Goal: Information Seeking & Learning: Understand process/instructions

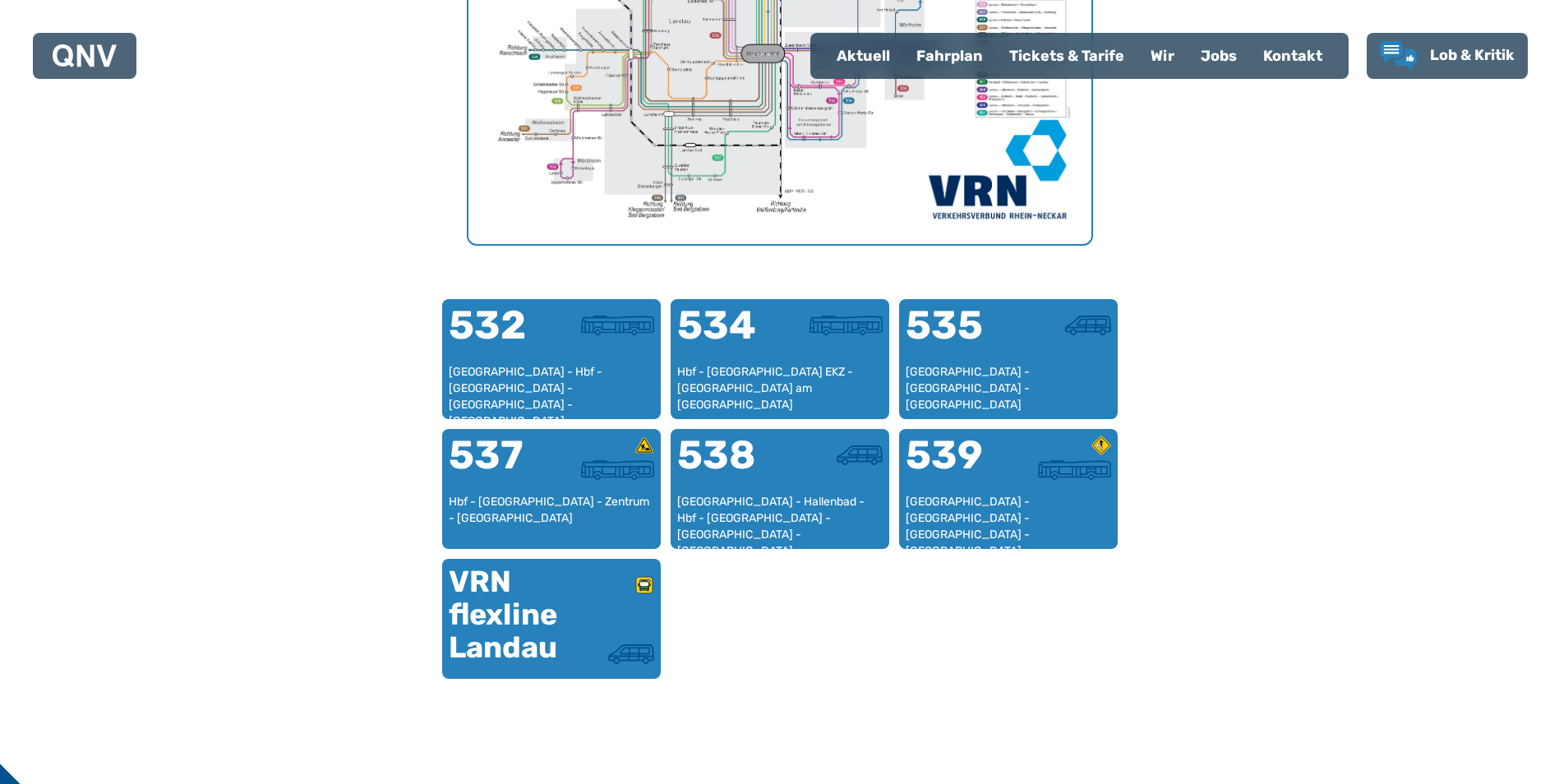
scroll to position [835, 0]
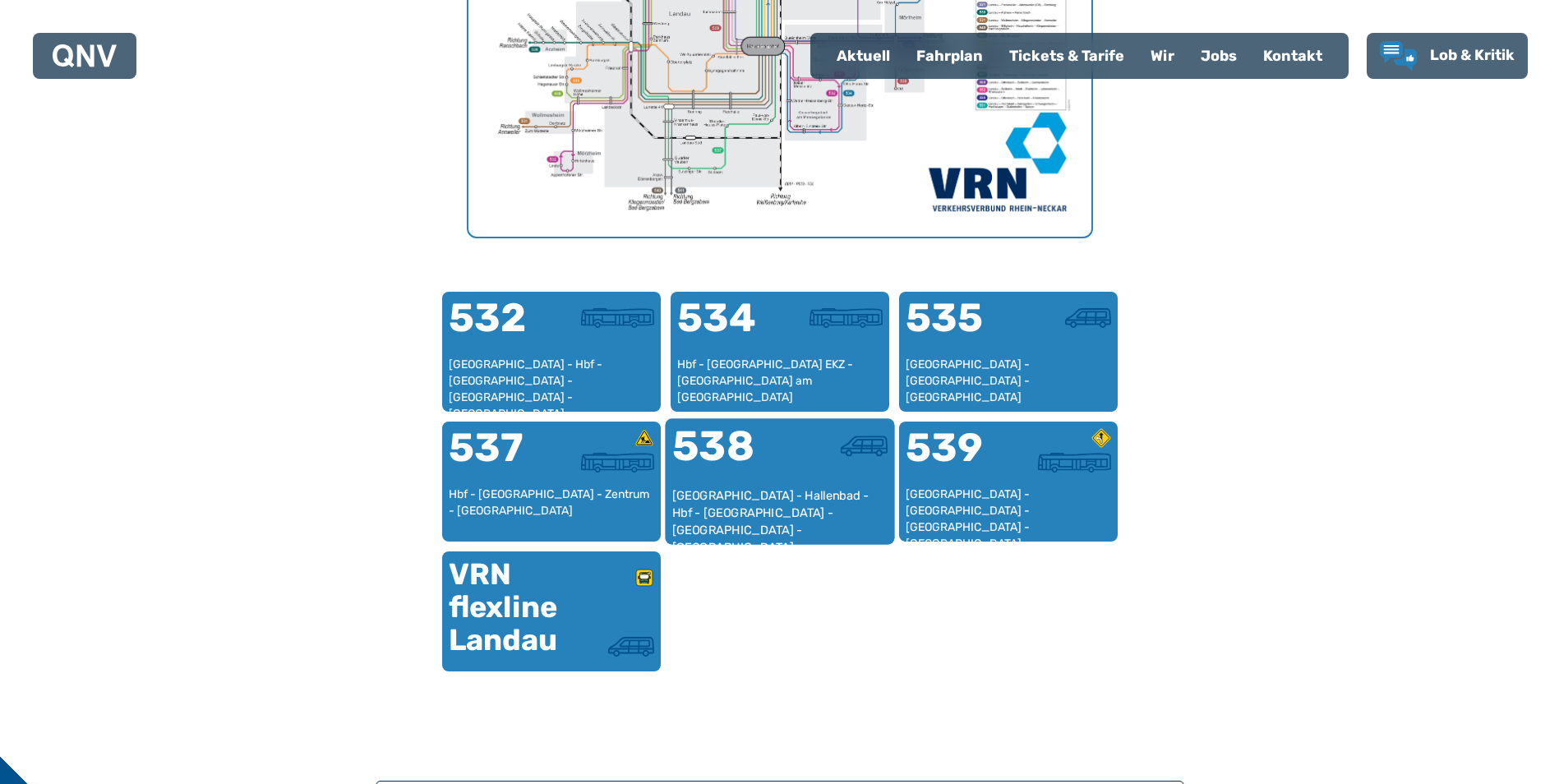
click at [793, 464] on div at bounding box center [834, 456] width 107 height 62
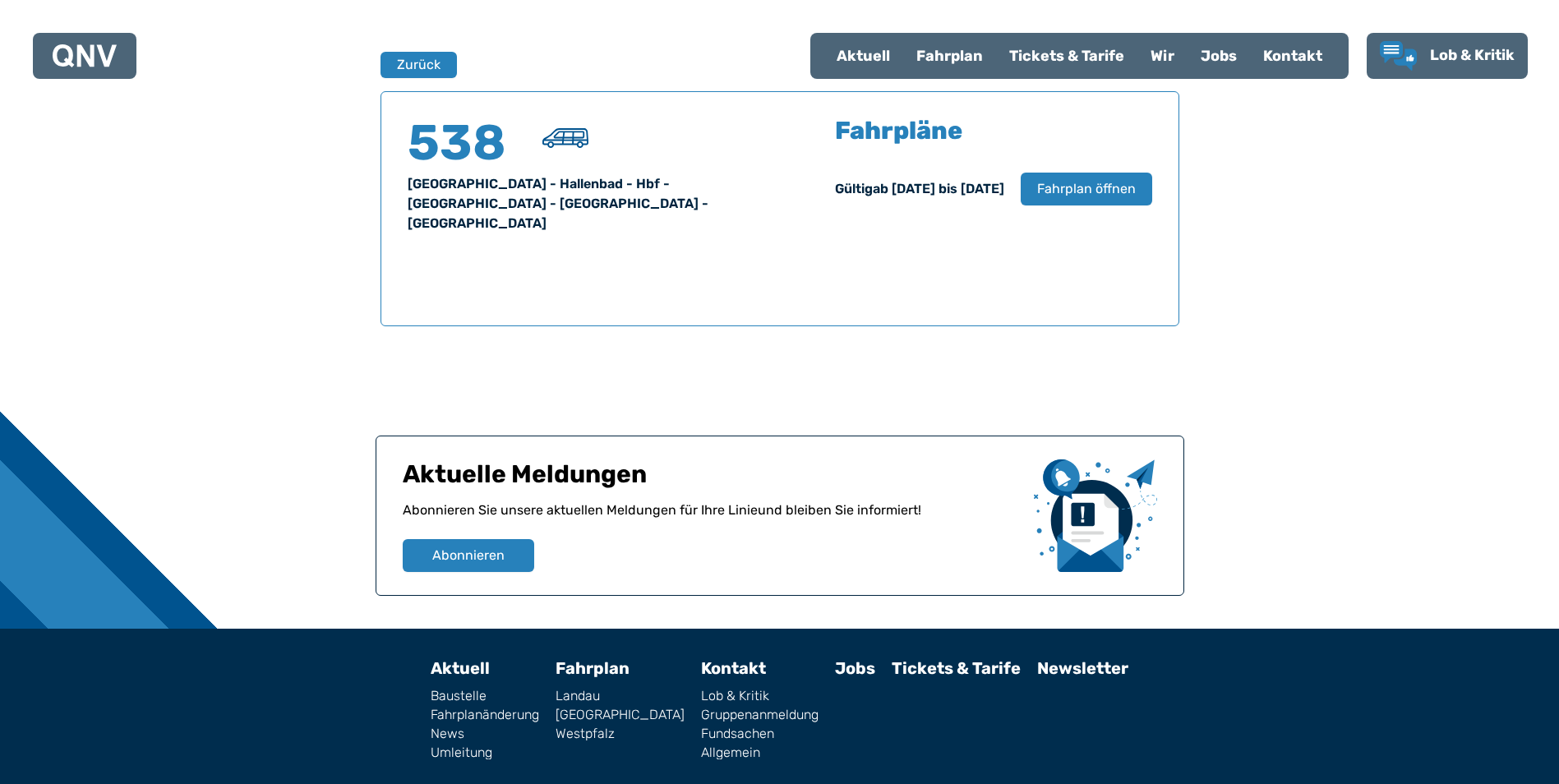
scroll to position [1083, 0]
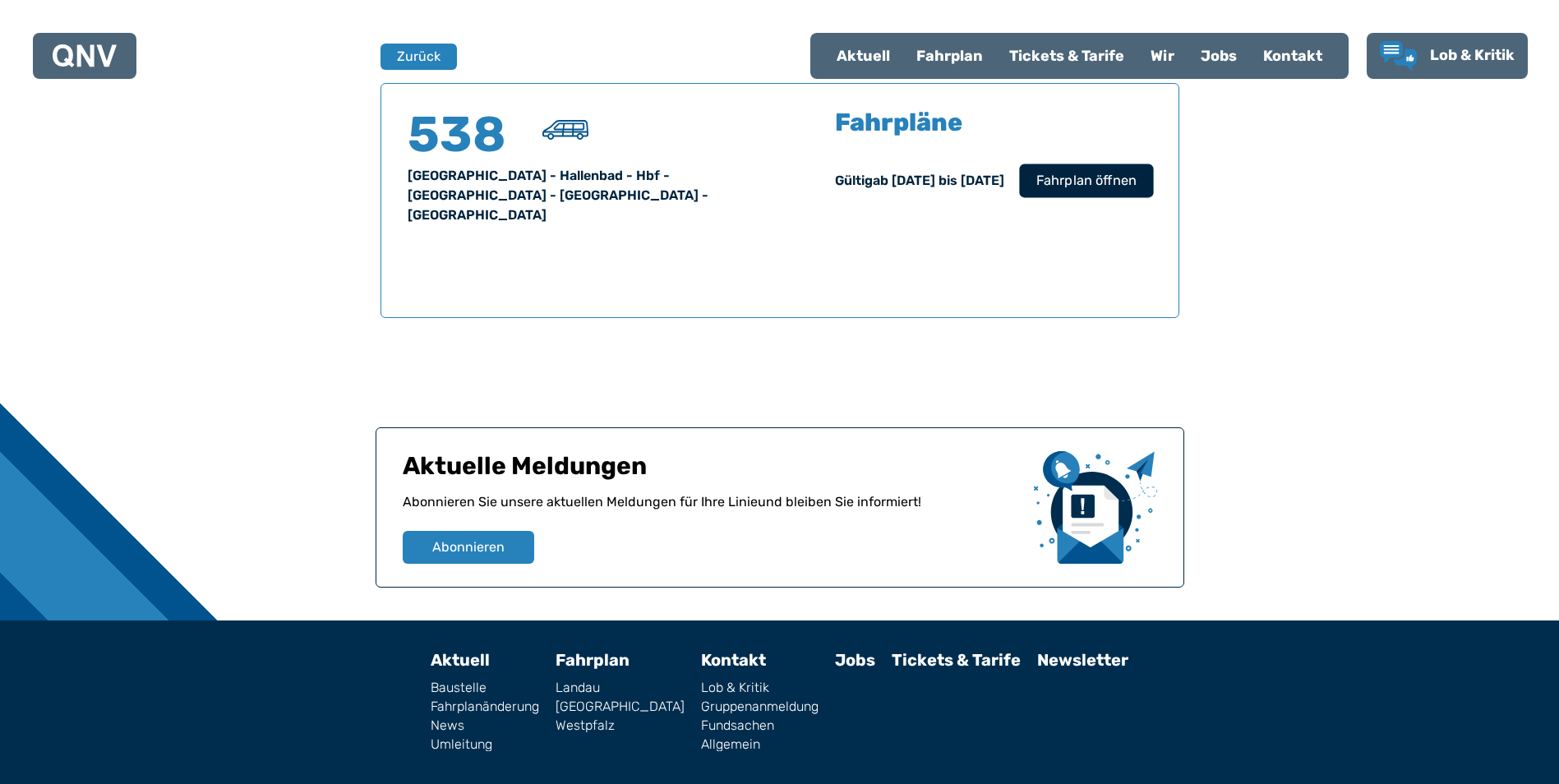
click at [1099, 185] on span "Fahrplan öffnen" at bounding box center [1085, 181] width 100 height 20
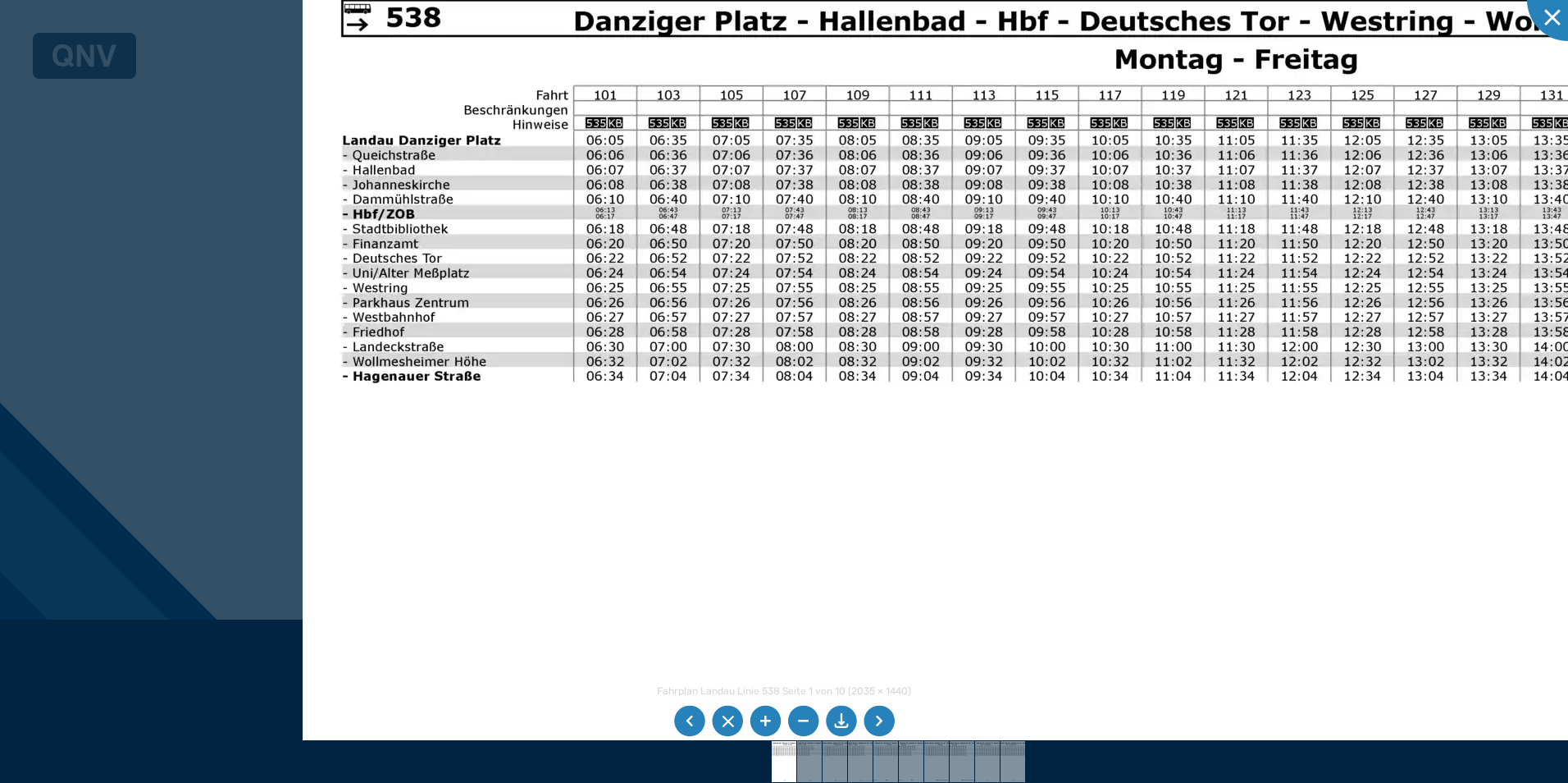
click at [491, 446] on img at bounding box center [1137, 552] width 1669 height 1181
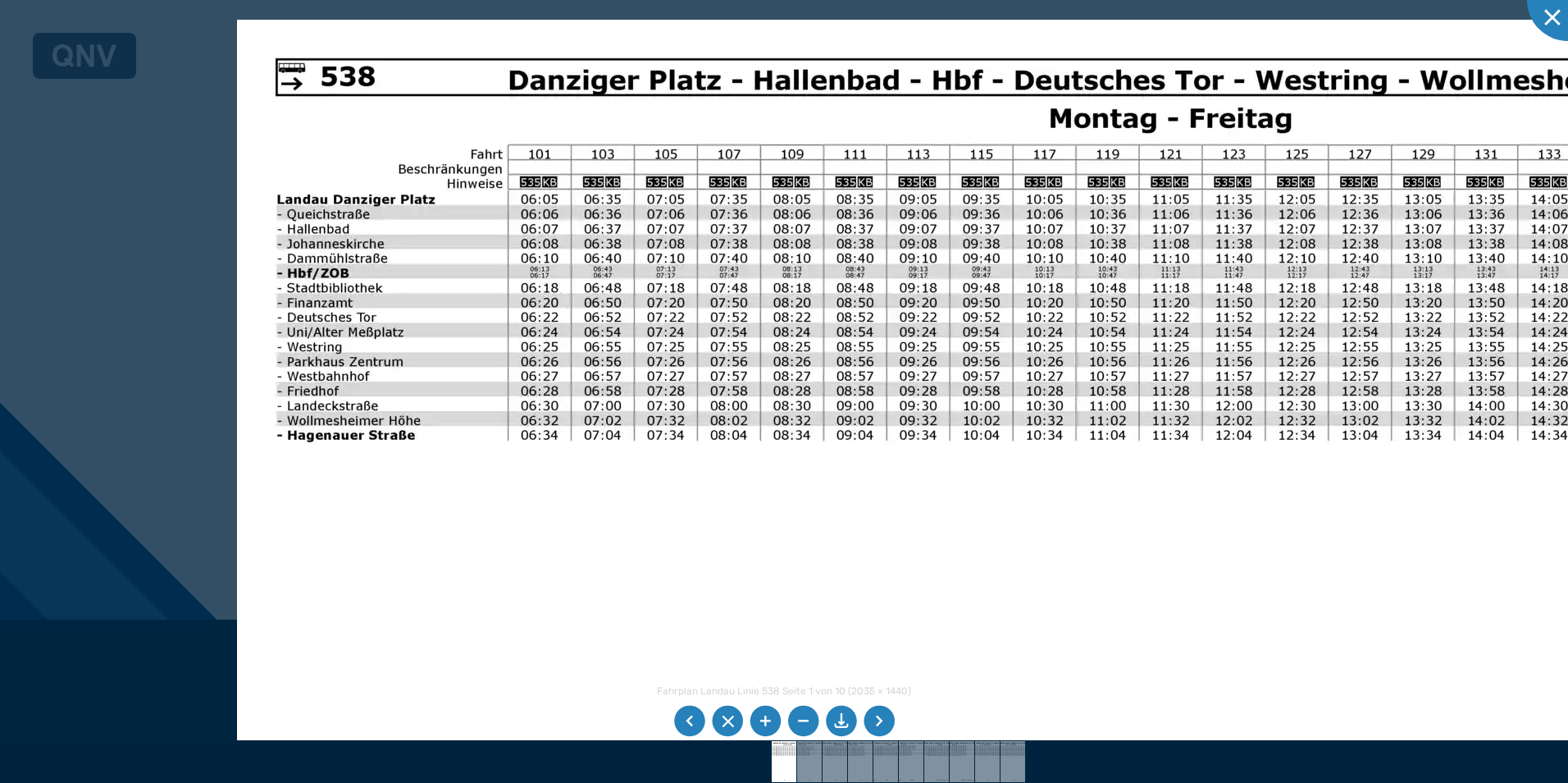
click at [1017, 520] on img at bounding box center [1071, 611] width 1669 height 1181
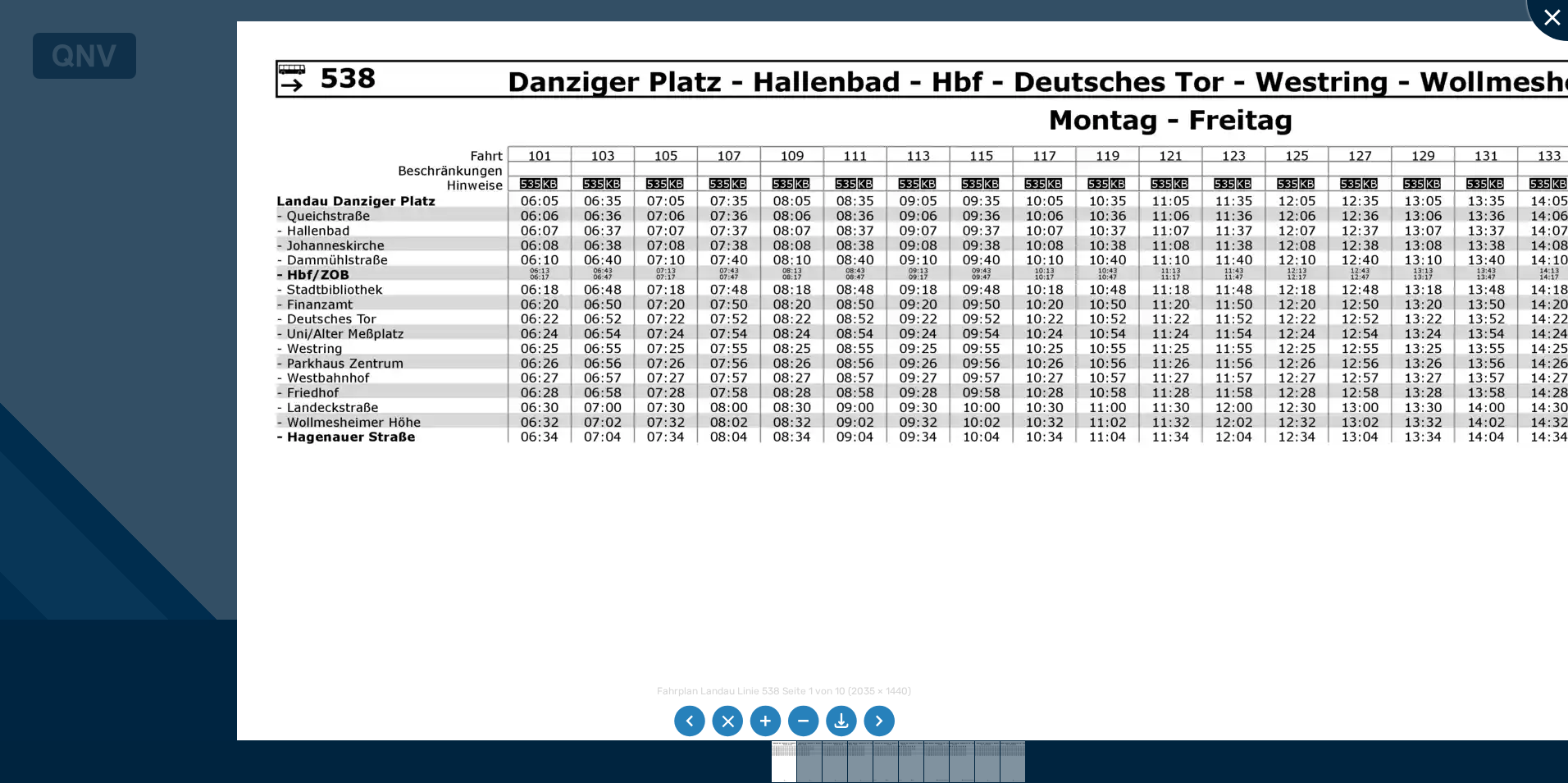
click at [1552, 24] on div at bounding box center [1568, 0] width 82 height 82
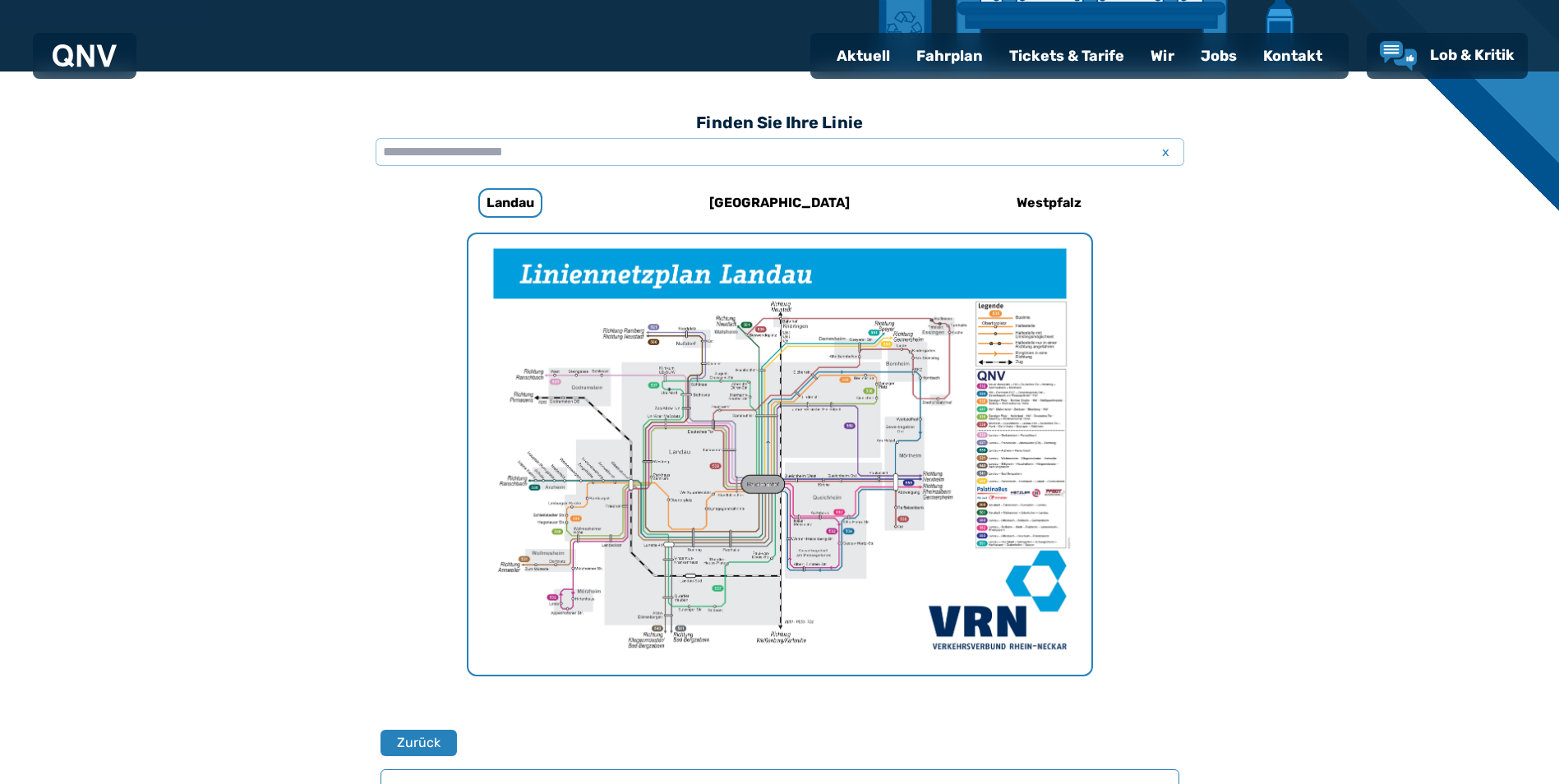
scroll to position [97, 0]
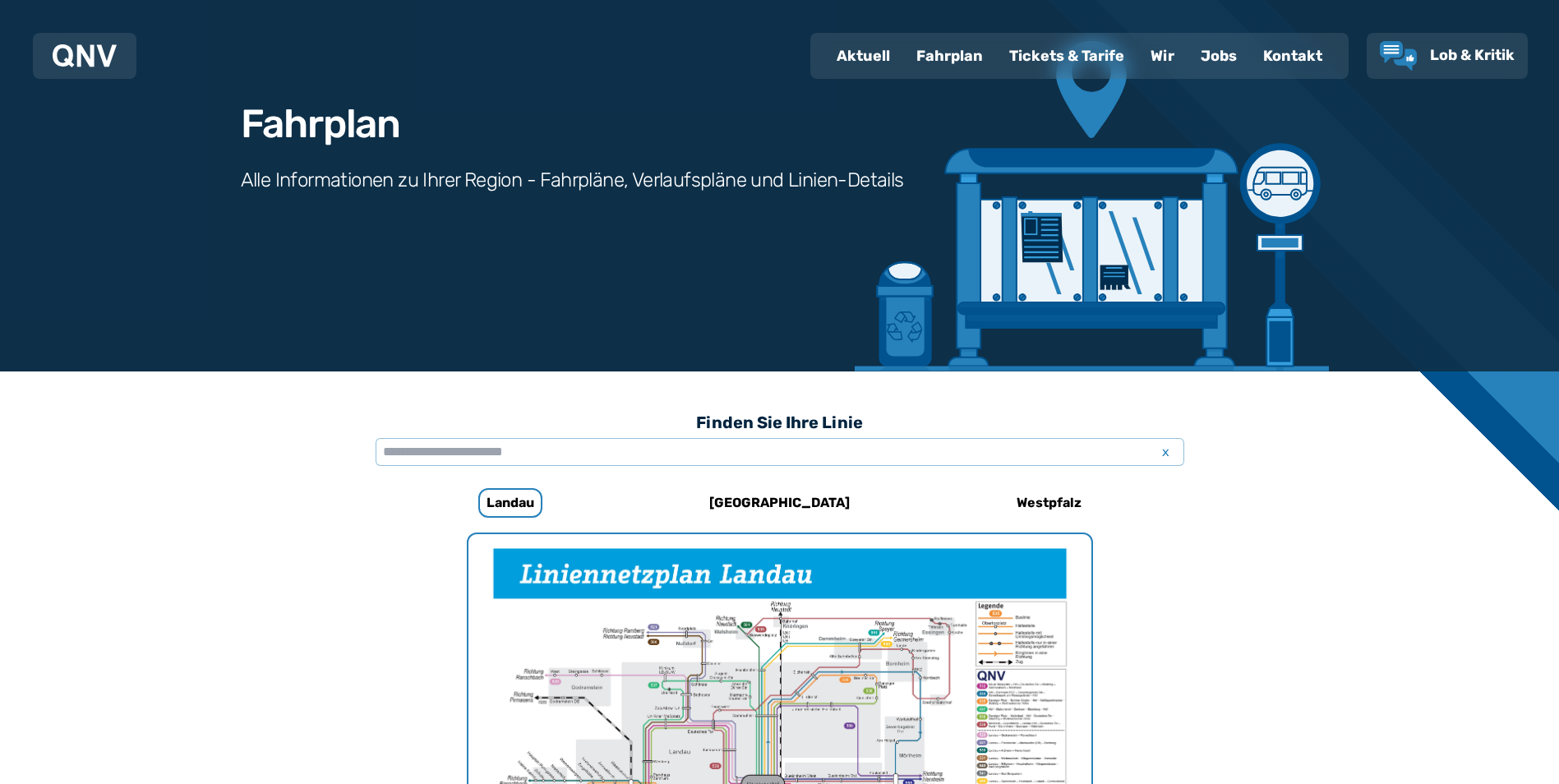
click at [944, 59] on div "Fahrplan" at bounding box center [950, 55] width 93 height 43
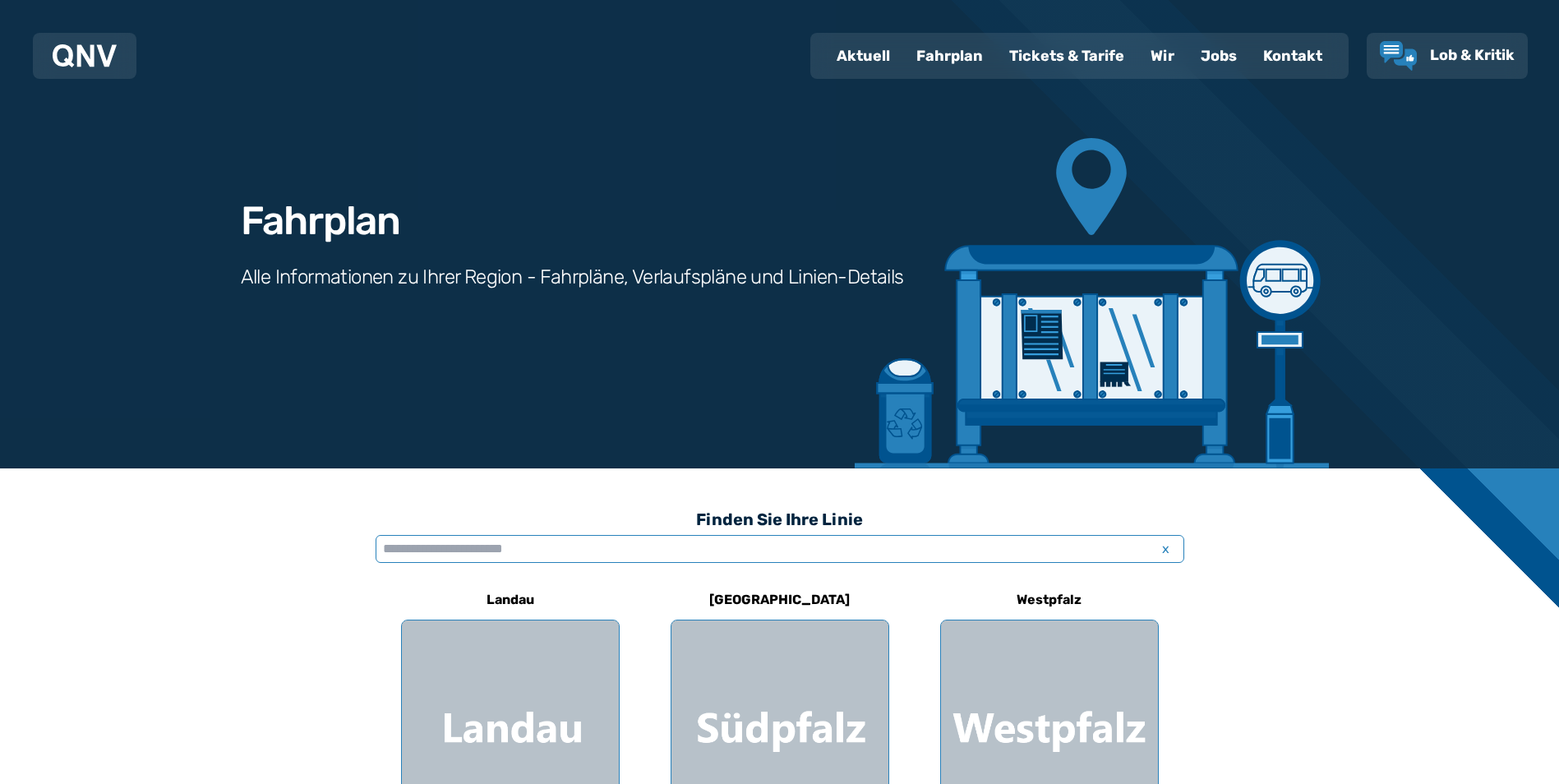
click at [548, 545] on input "text" at bounding box center [780, 549] width 809 height 28
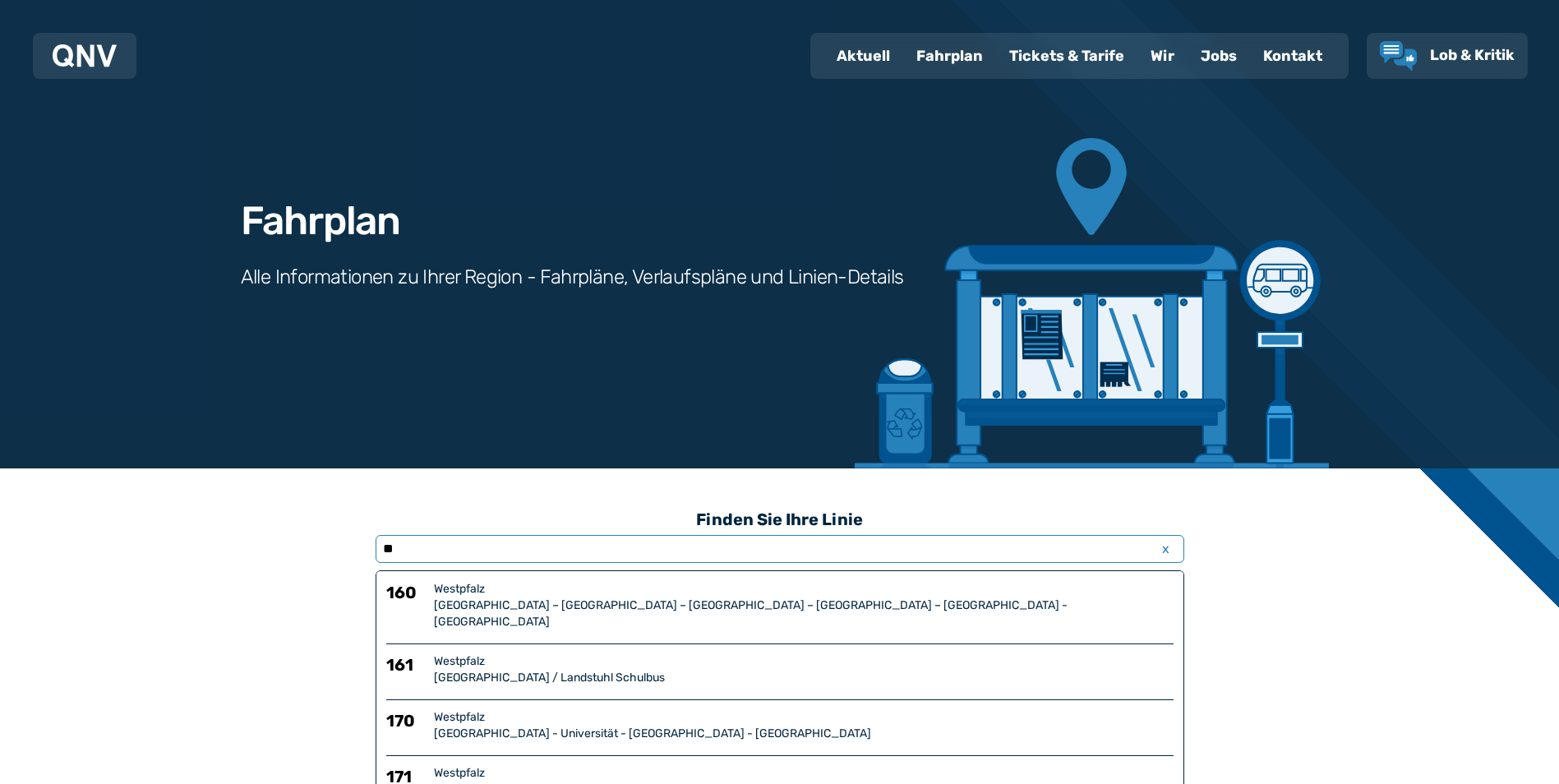
type input "*"
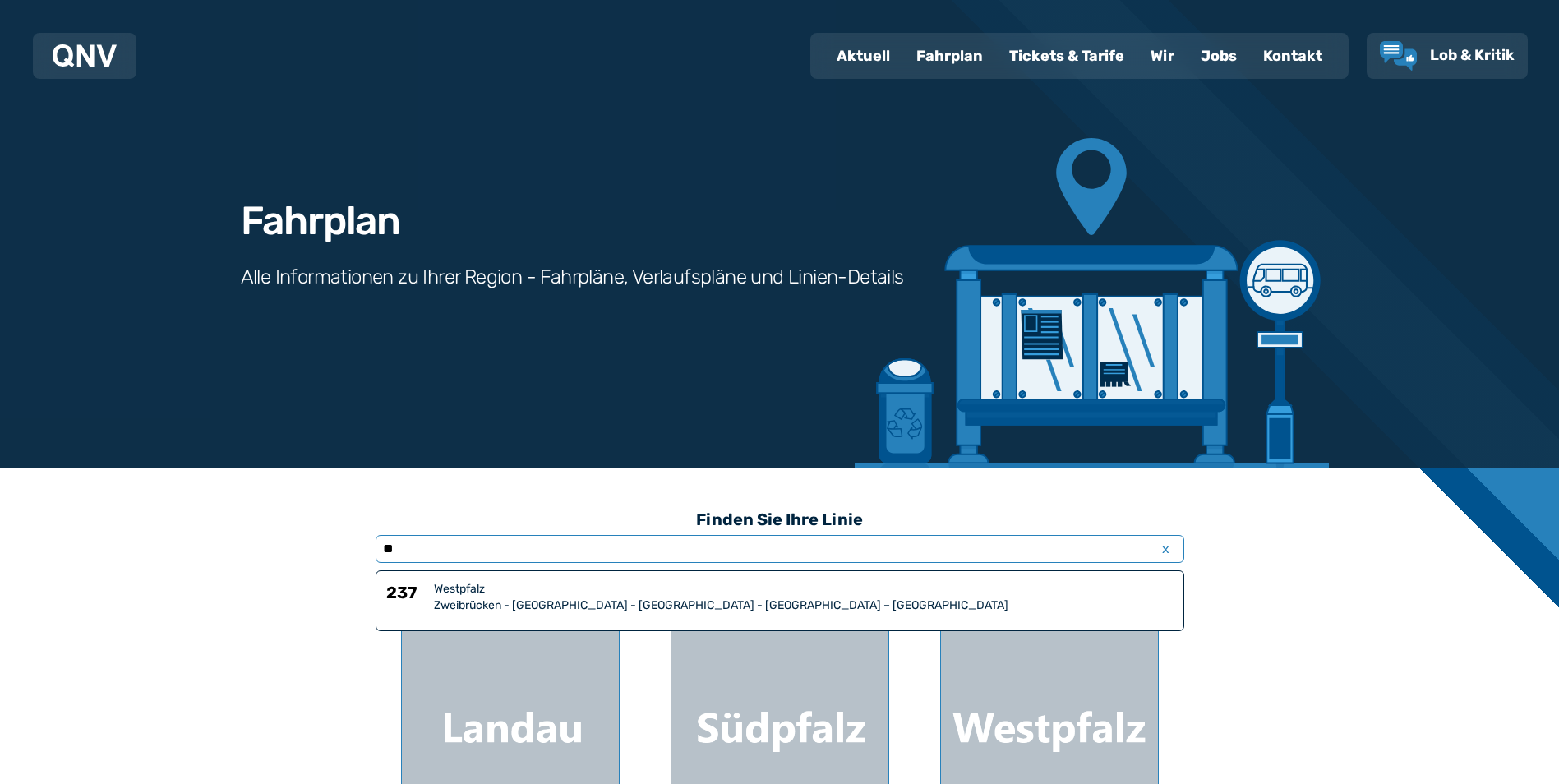
type input "*"
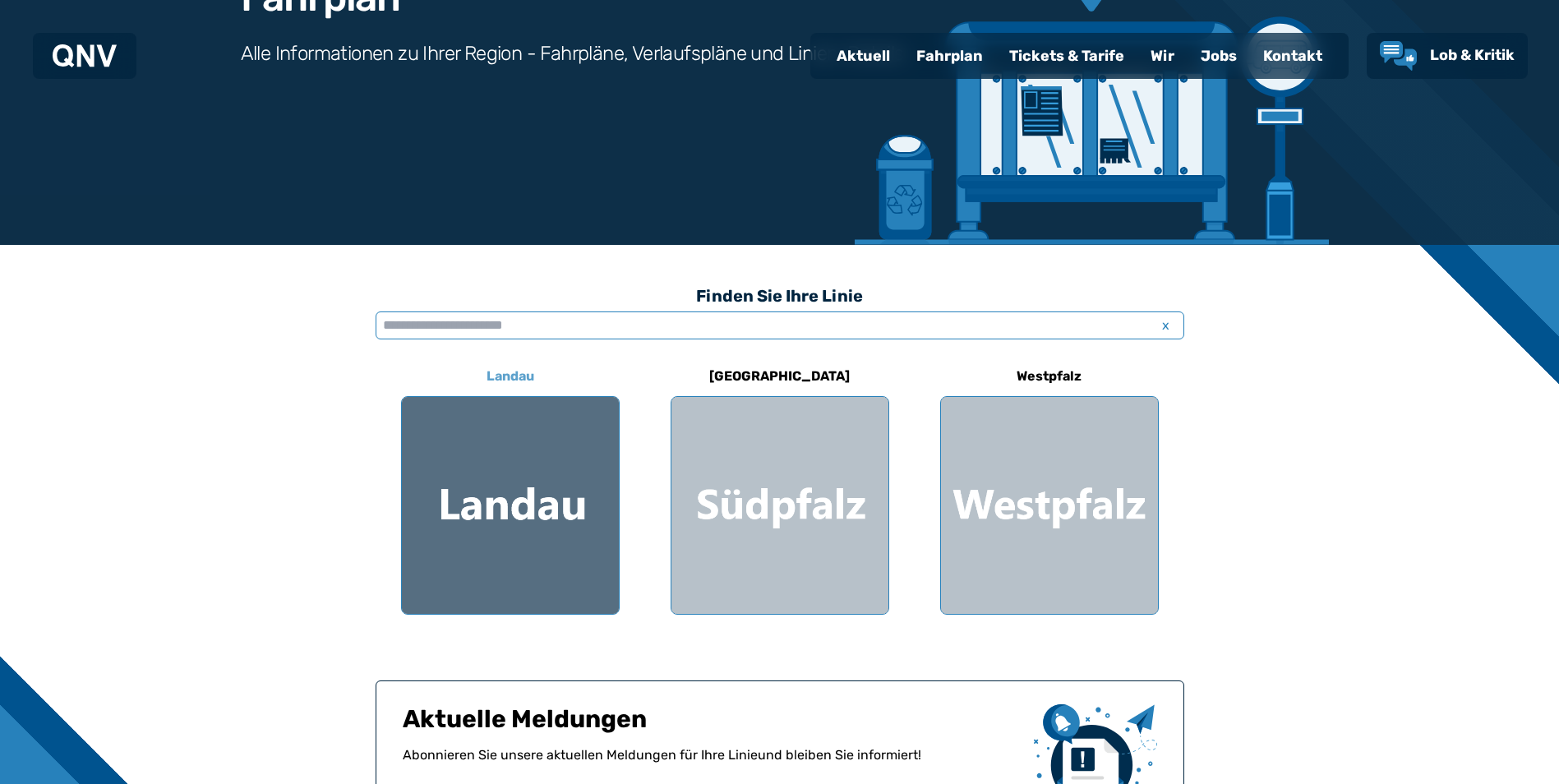
scroll to position [329, 0]
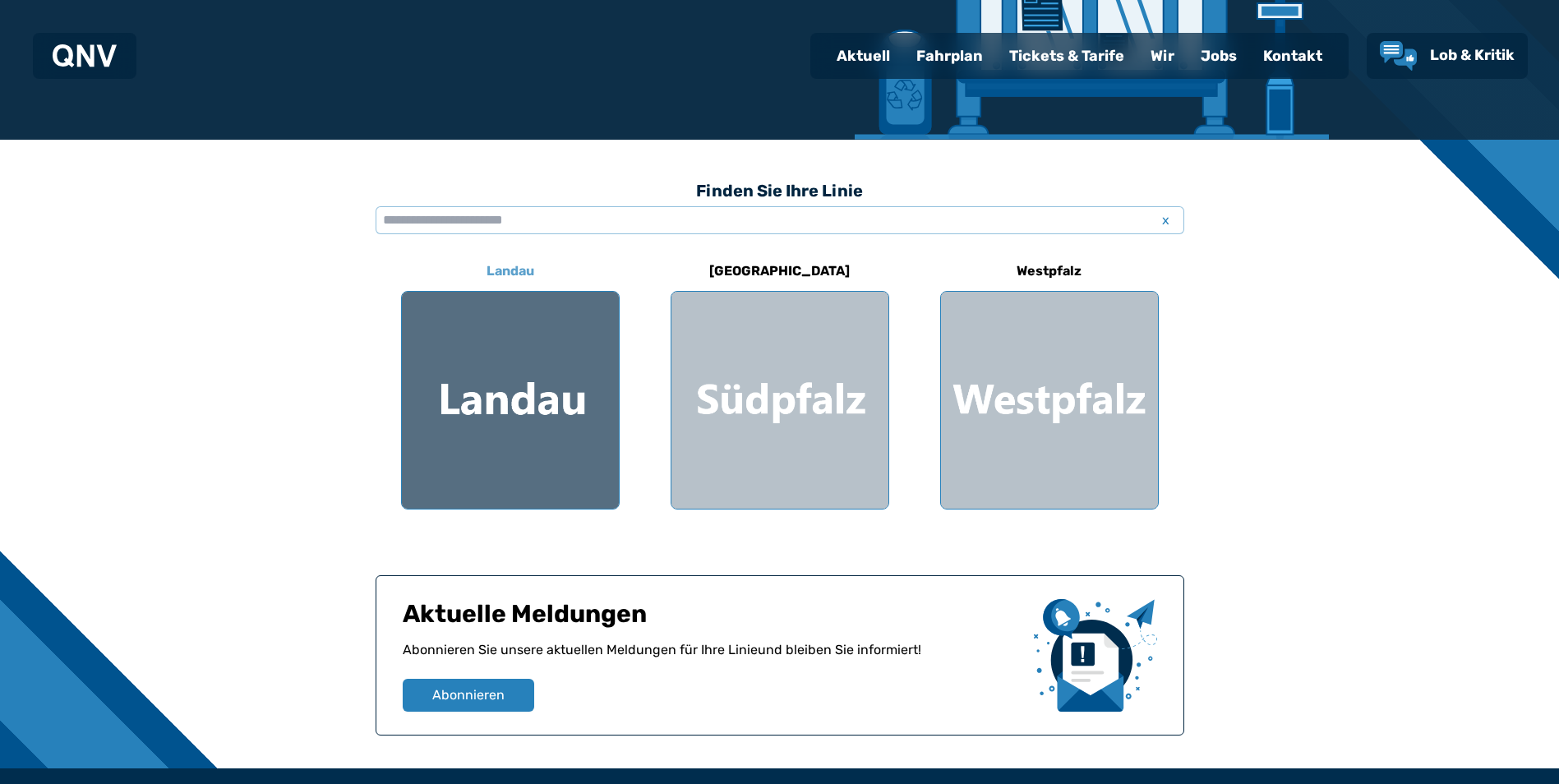
click at [535, 426] on div at bounding box center [510, 400] width 217 height 217
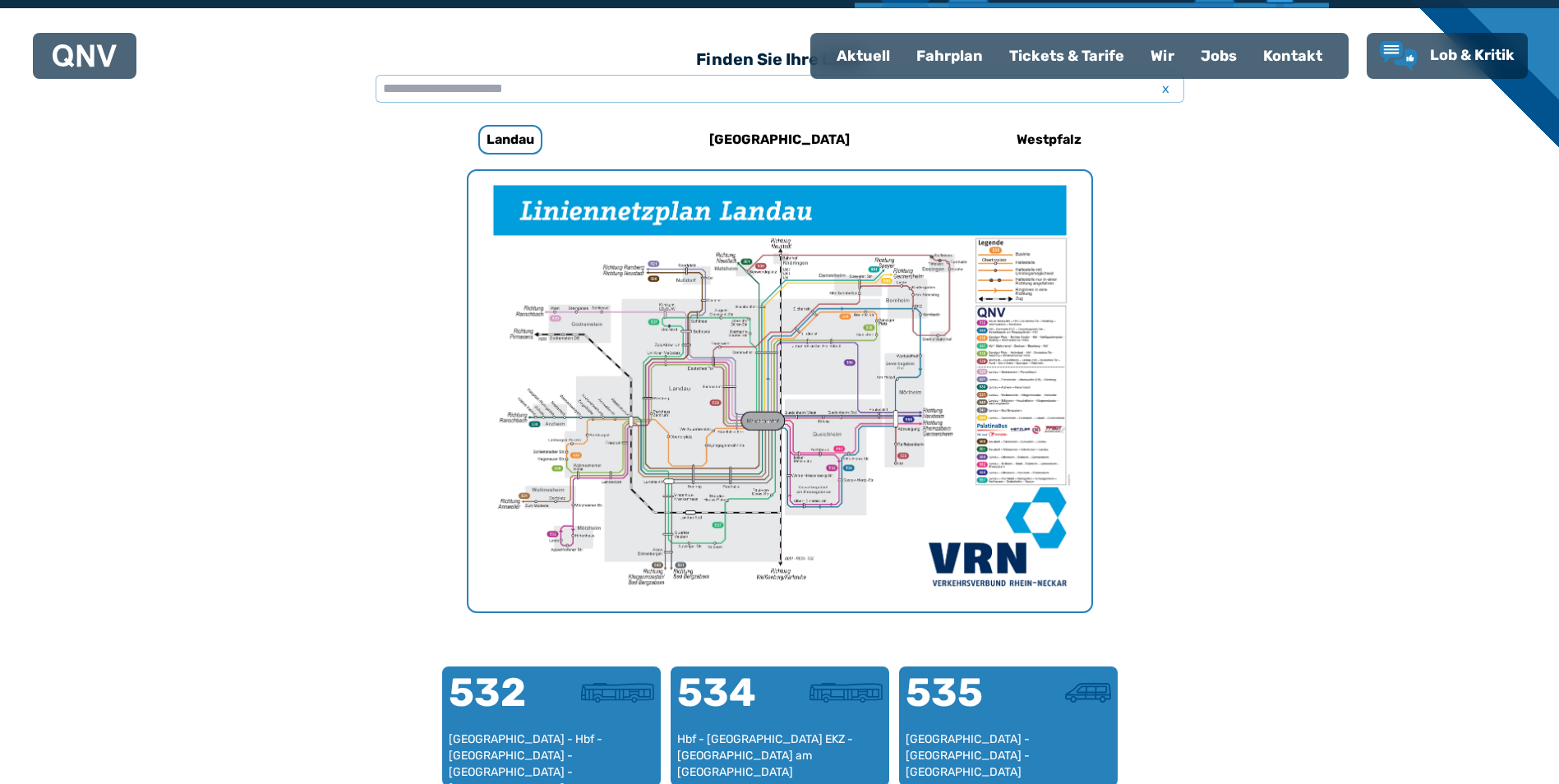
scroll to position [506, 0]
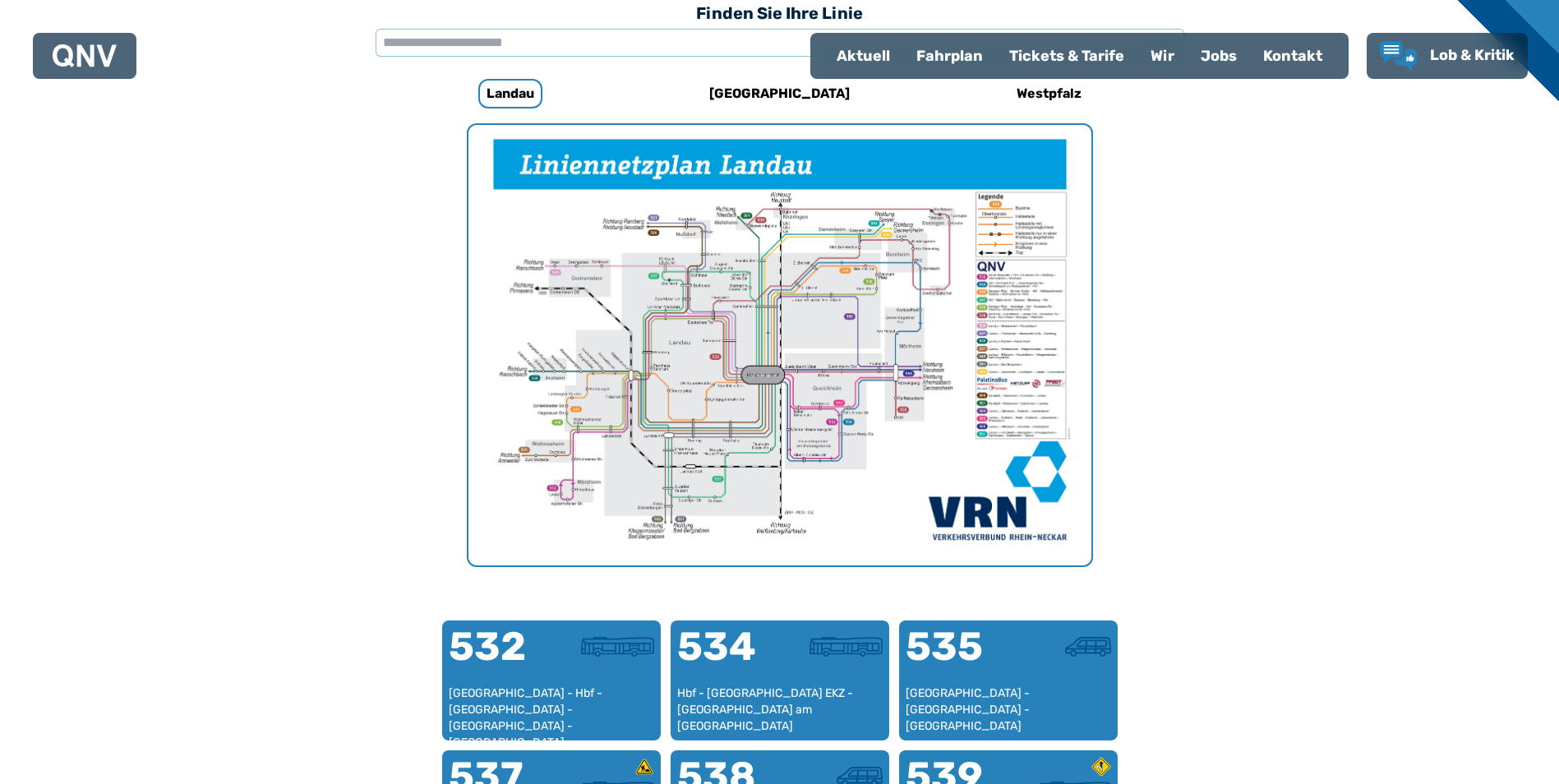
click at [760, 463] on img "1 von 1" at bounding box center [779, 344] width 623 height 441
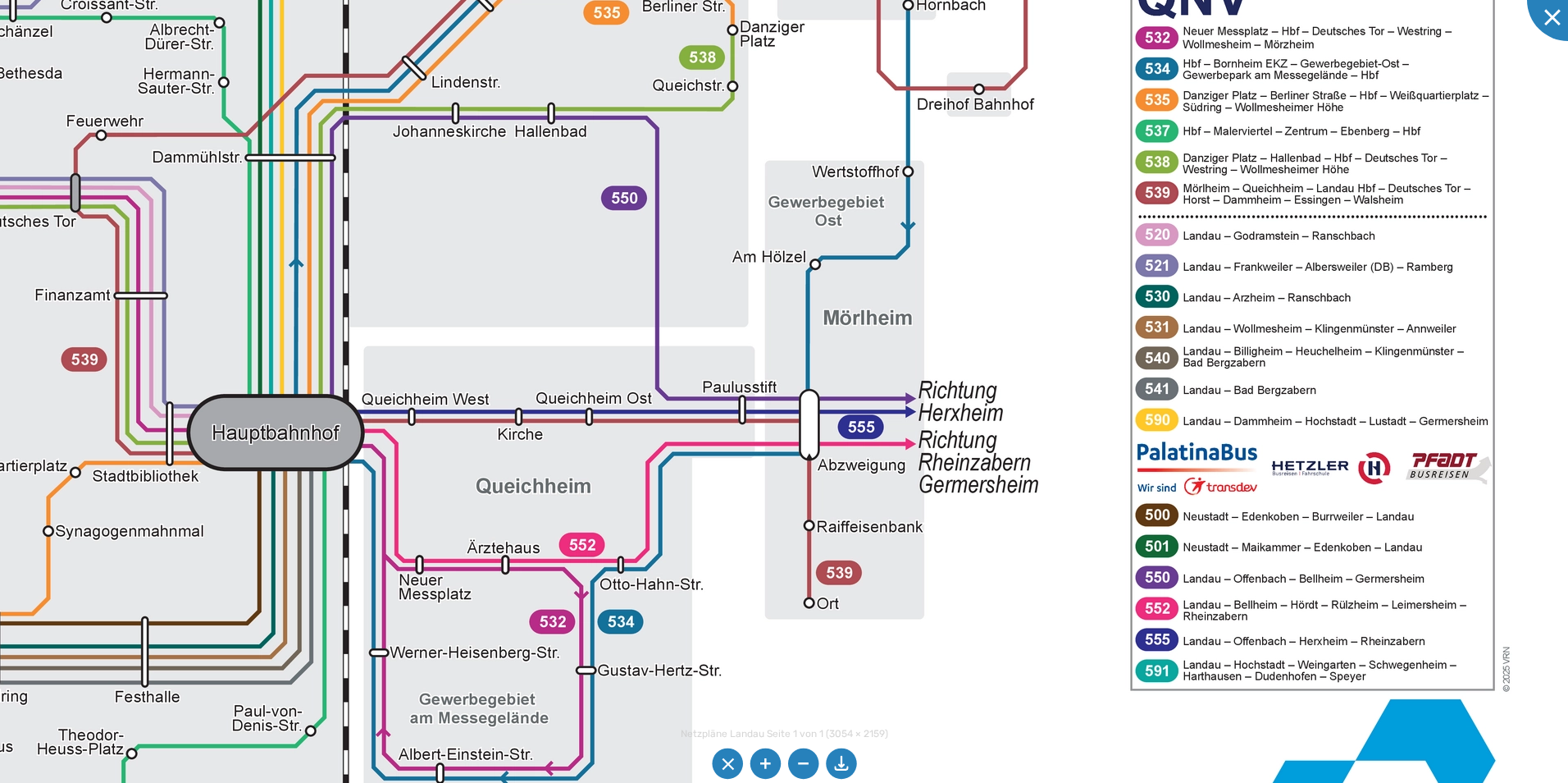
click at [1103, 276] on img at bounding box center [344, 313] width 2505 height 1771
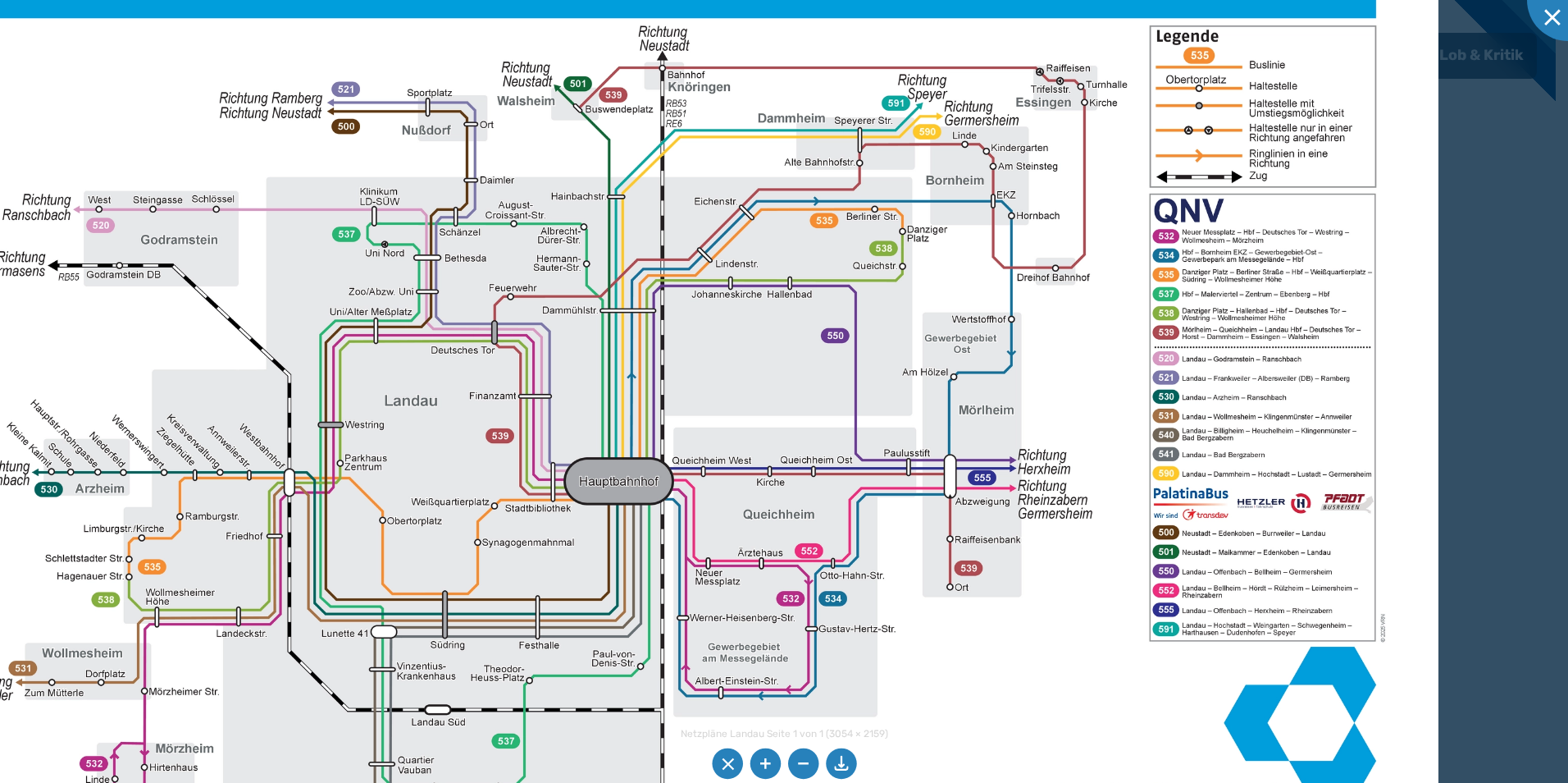
click at [638, 636] on img at bounding box center [661, 407] width 1554 height 1101
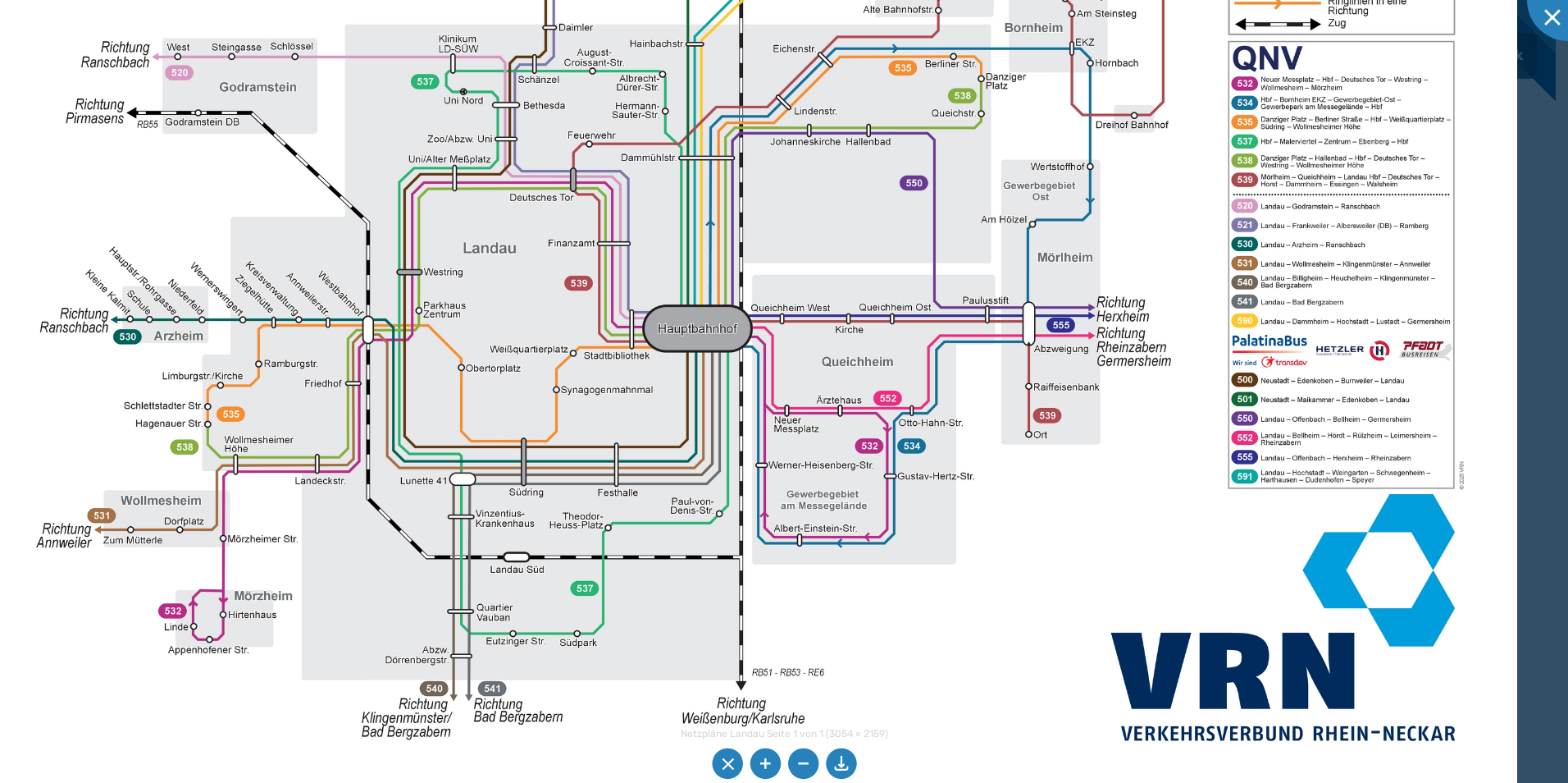
click at [510, 349] on img at bounding box center [739, 254] width 1554 height 1101
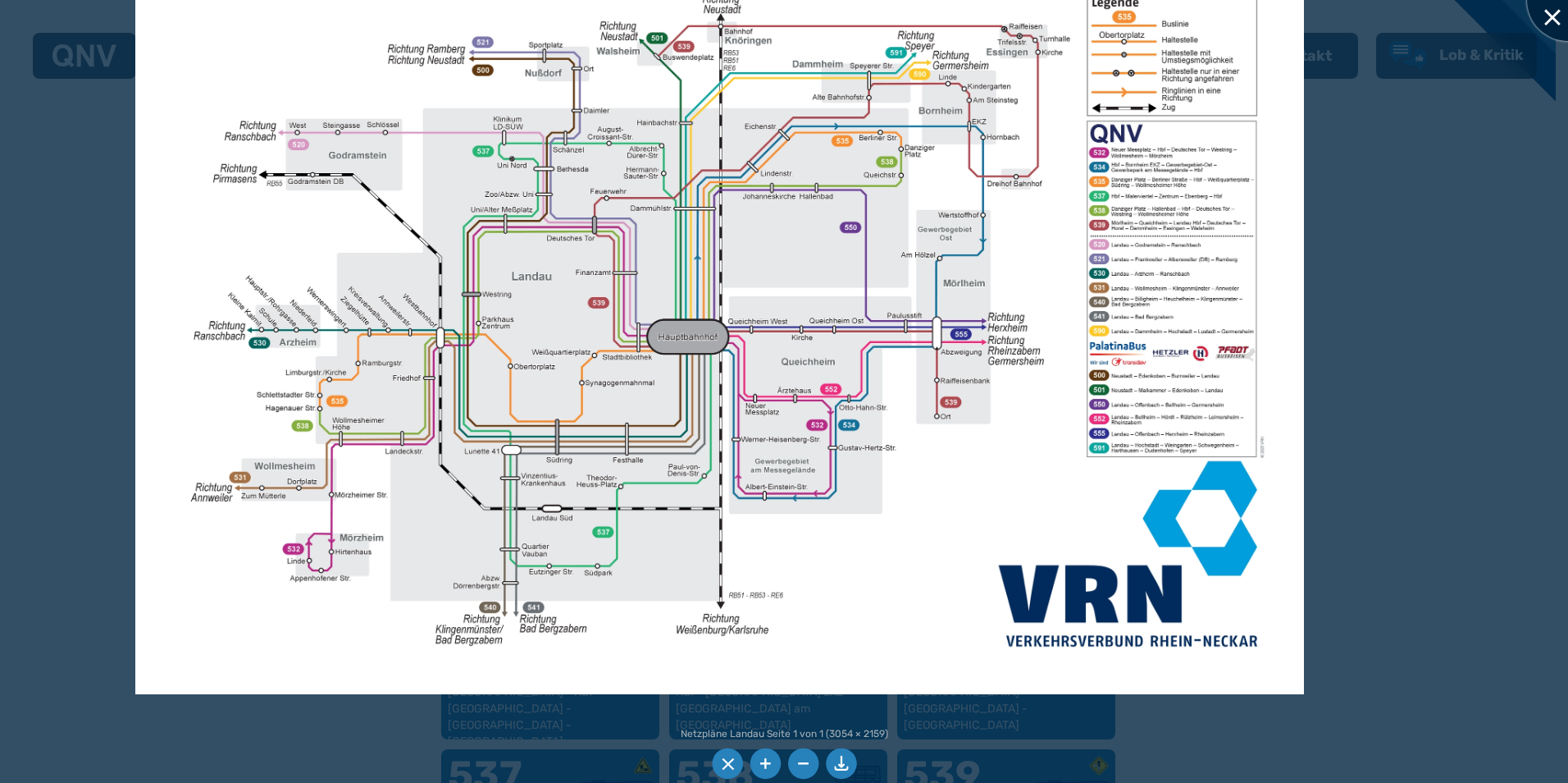
click at [1554, 8] on div at bounding box center [1568, 0] width 82 height 82
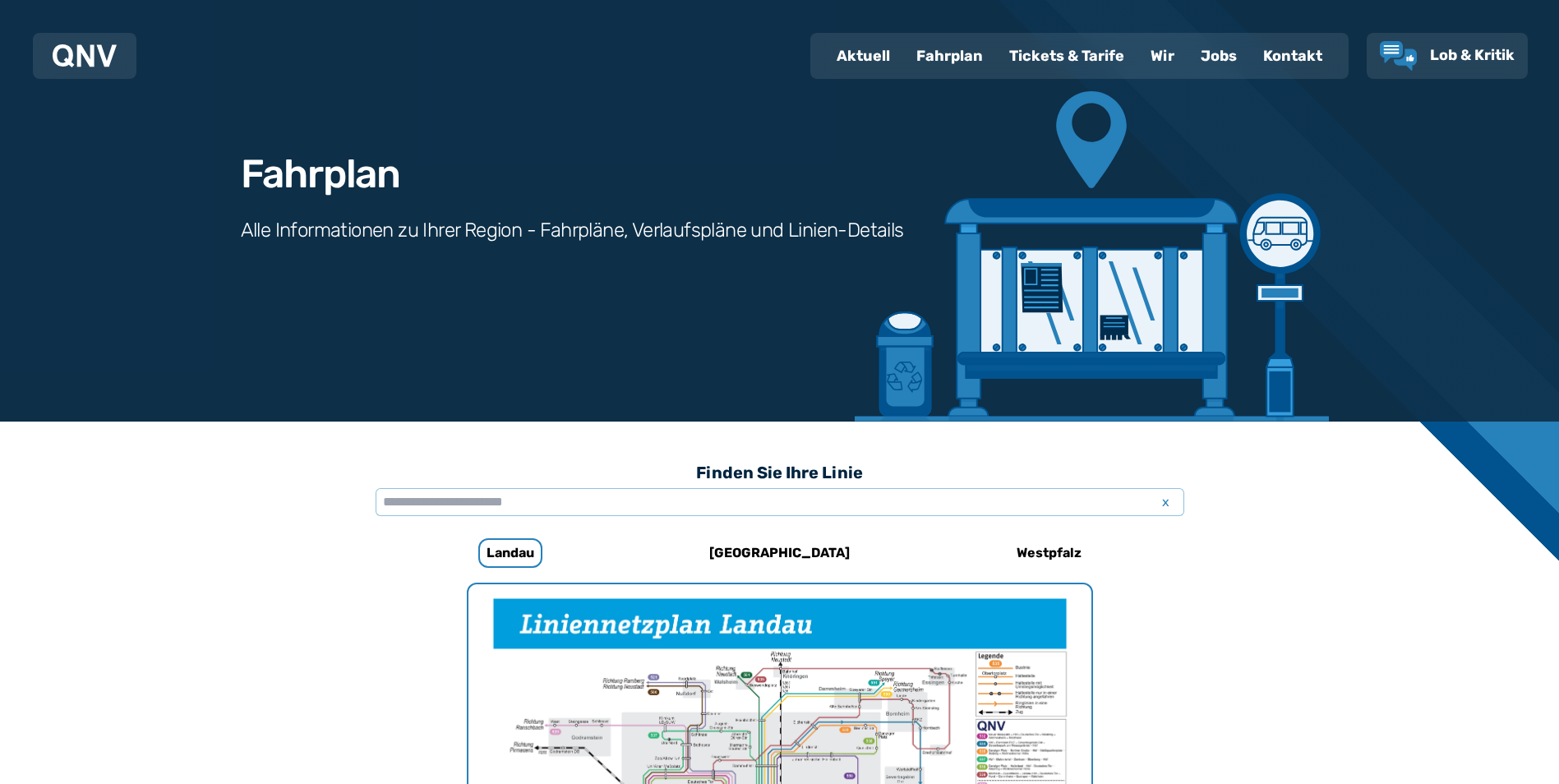
scroll to position [13, 0]
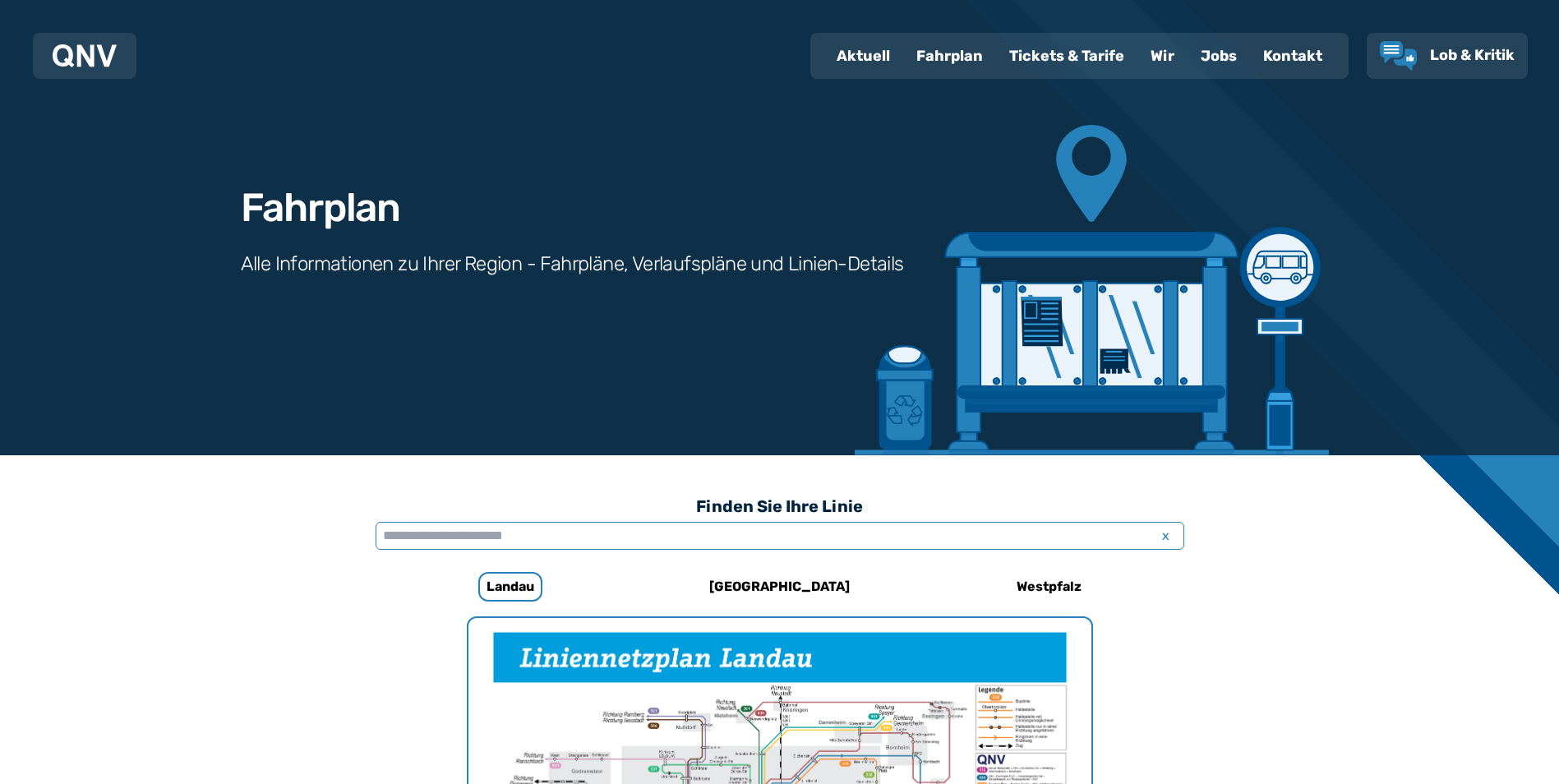
click at [507, 531] on input "text" at bounding box center [780, 535] width 809 height 28
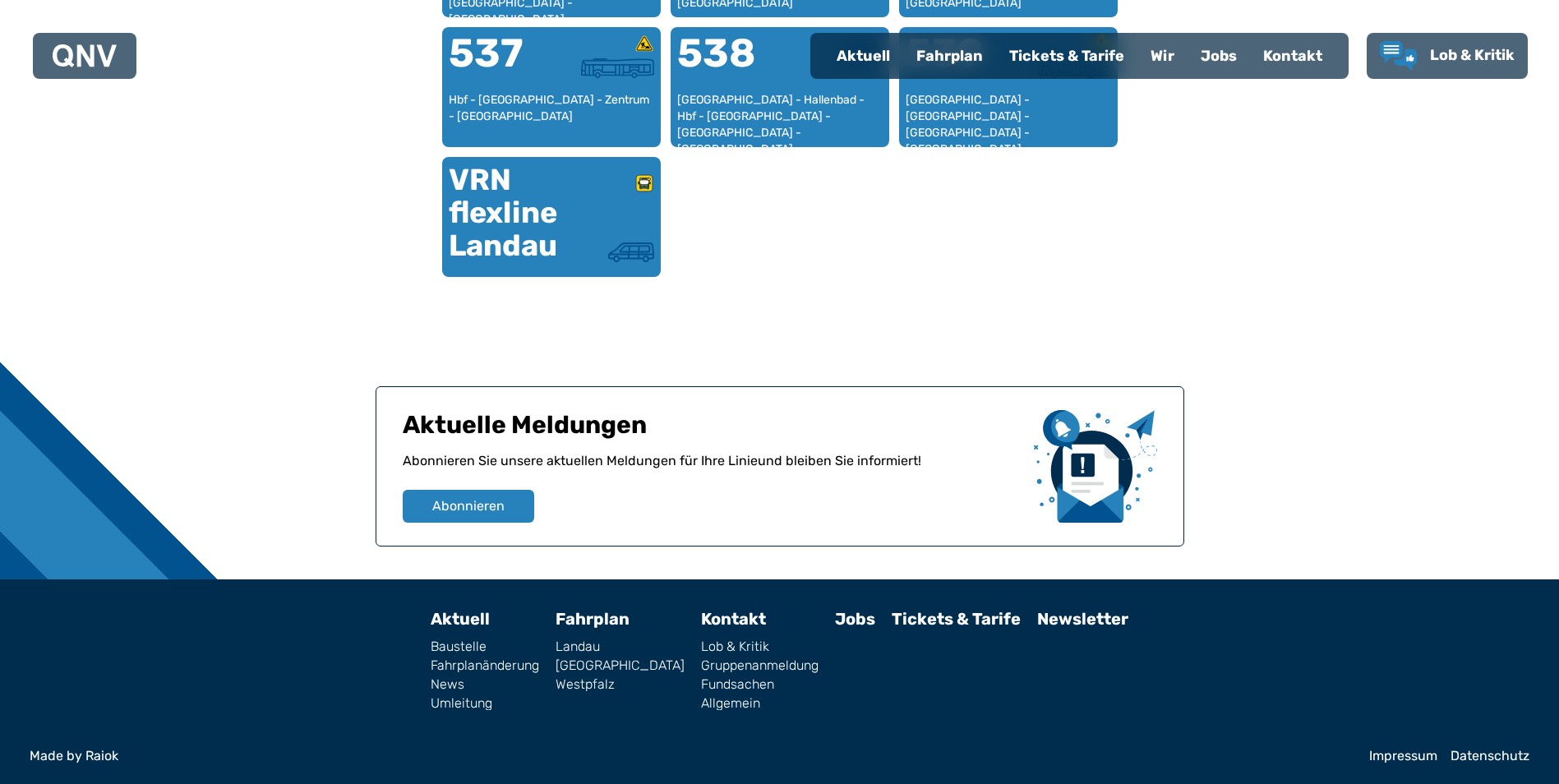
scroll to position [1232, 0]
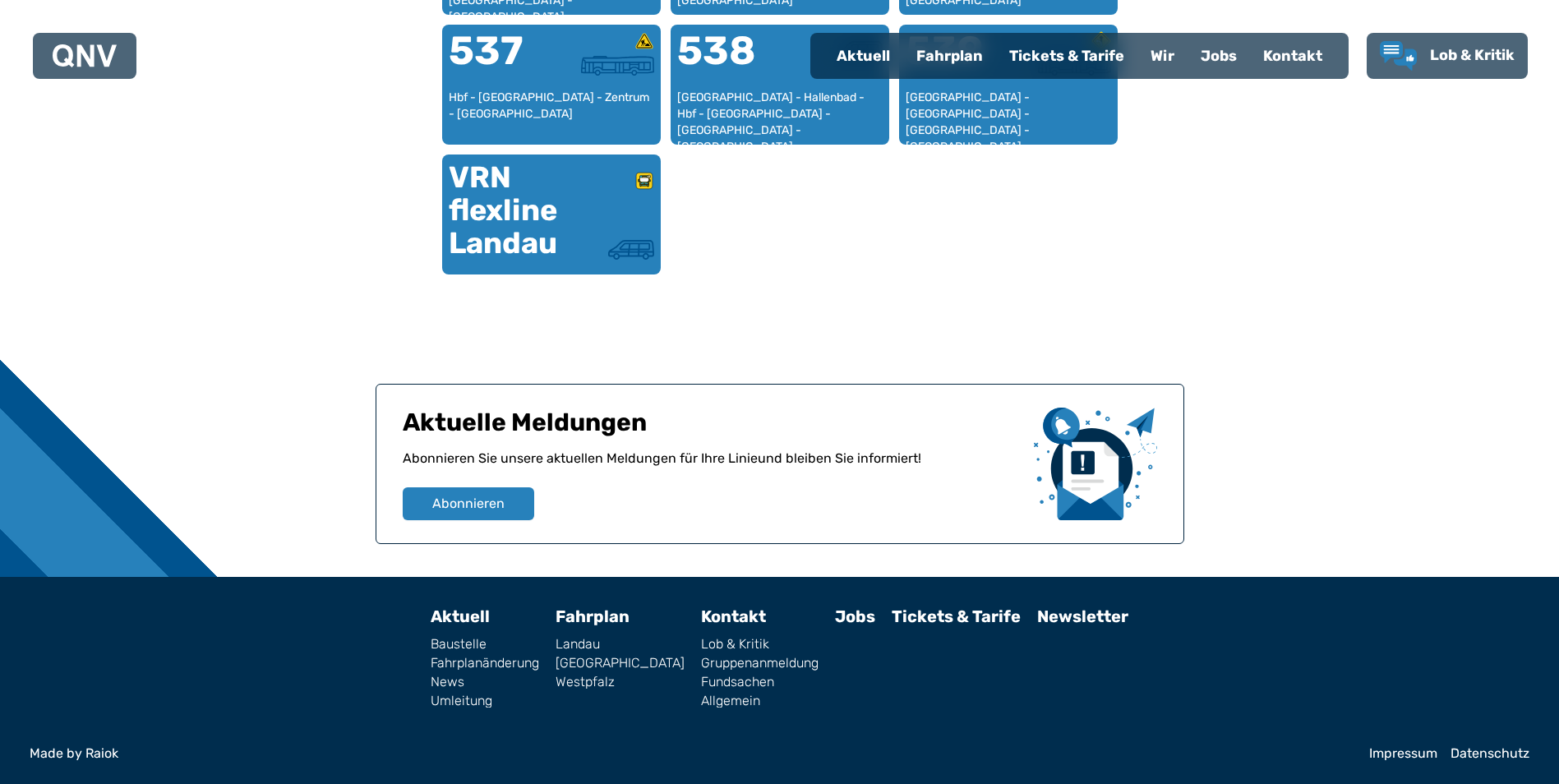
click at [605, 643] on link "Landau" at bounding box center [620, 644] width 129 height 13
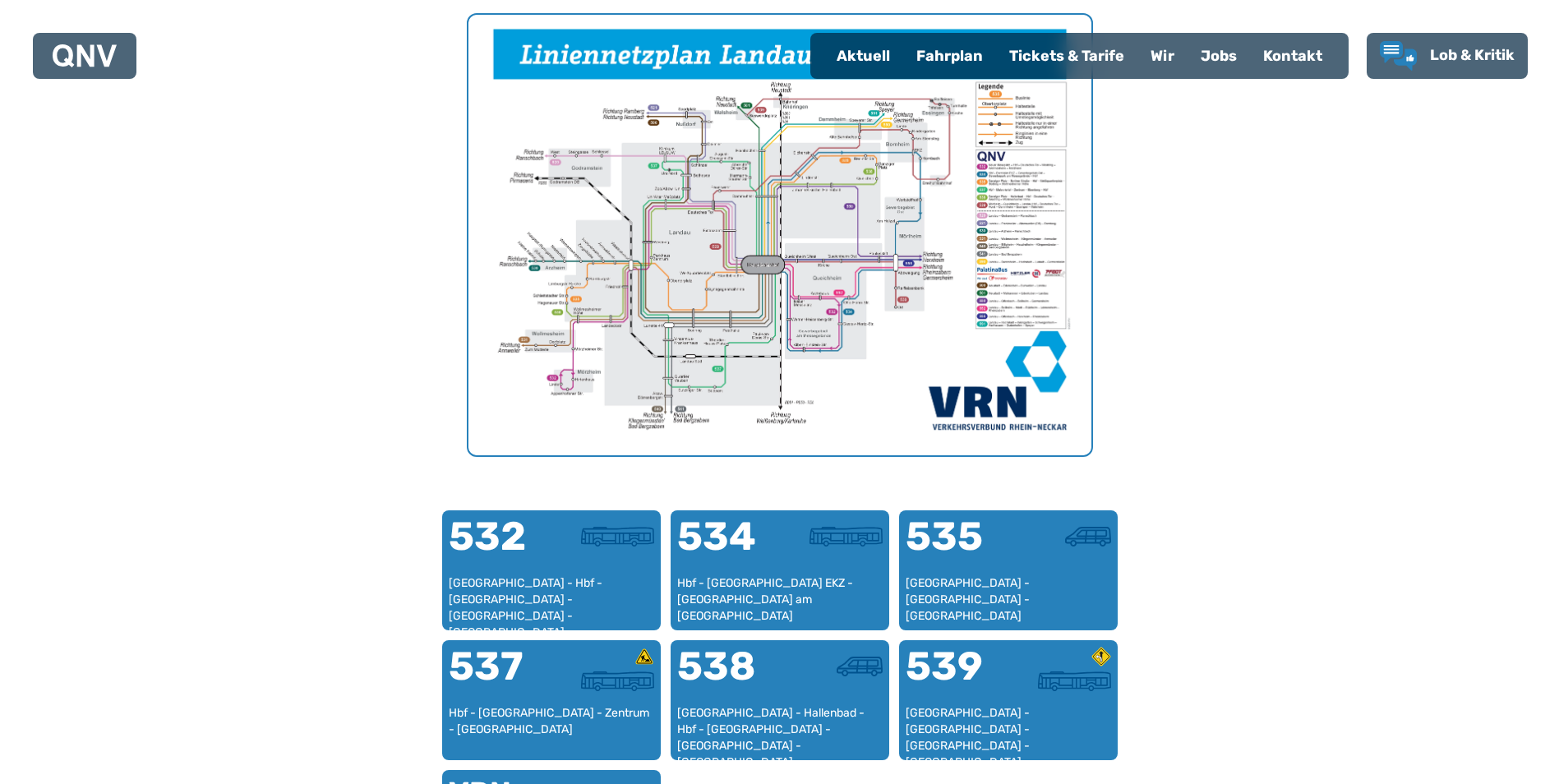
scroll to position [670, 0]
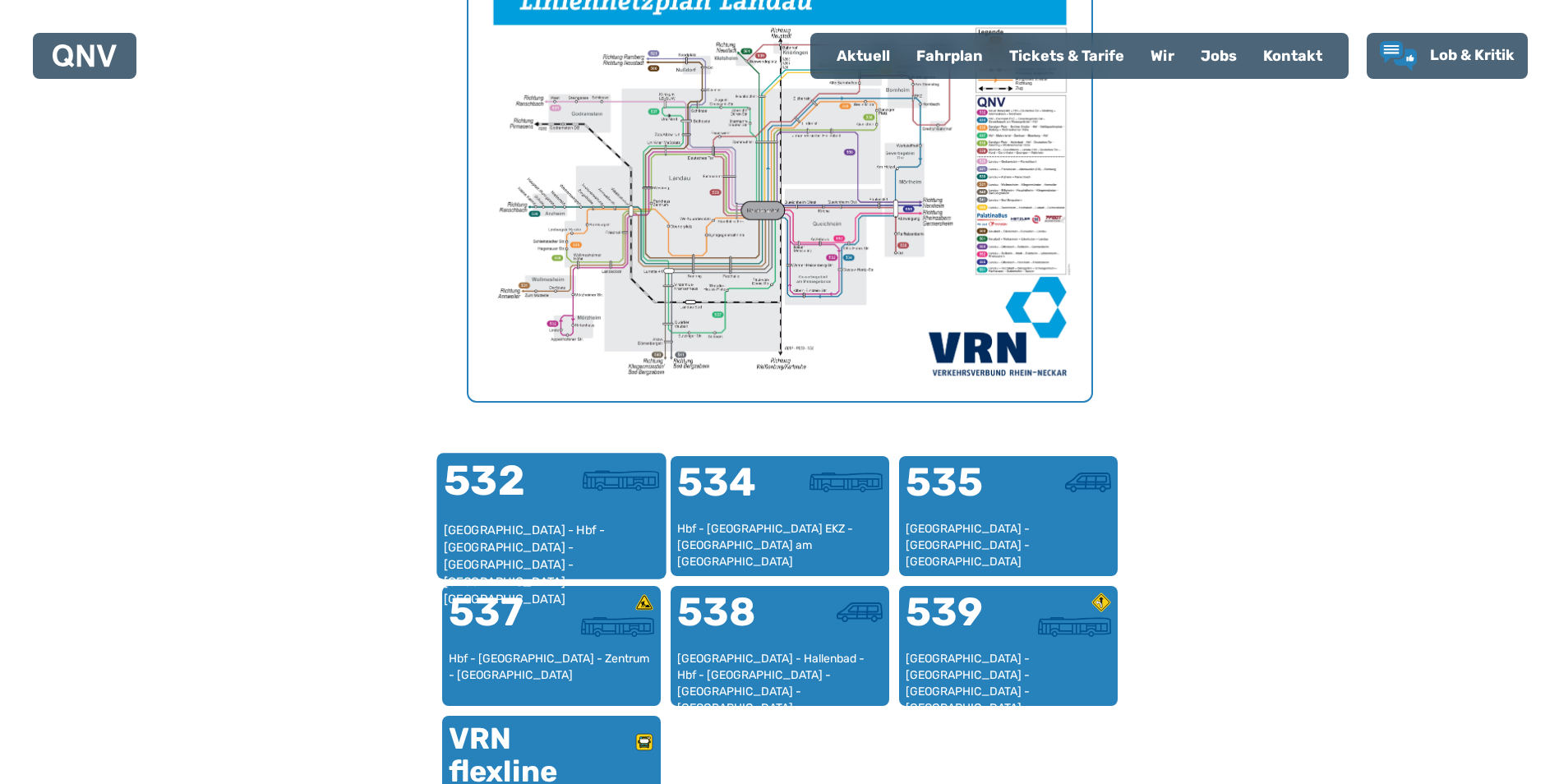
click at [538, 524] on div "[GEOGRAPHIC_DATA] - Hbf - [GEOGRAPHIC_DATA] - [GEOGRAPHIC_DATA] - [GEOGRAPHIC_D…" at bounding box center [551, 546] width 216 height 50
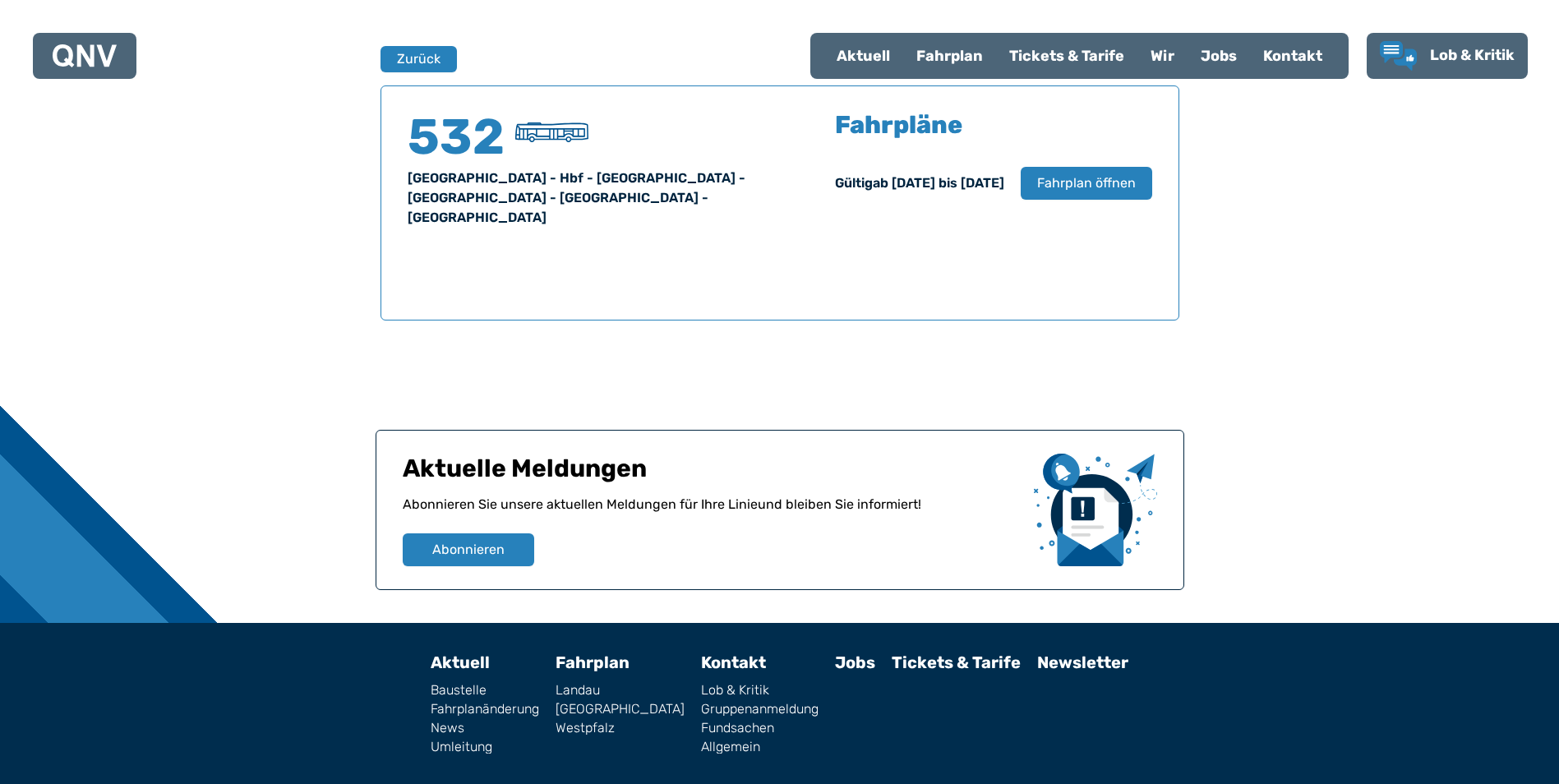
scroll to position [1083, 0]
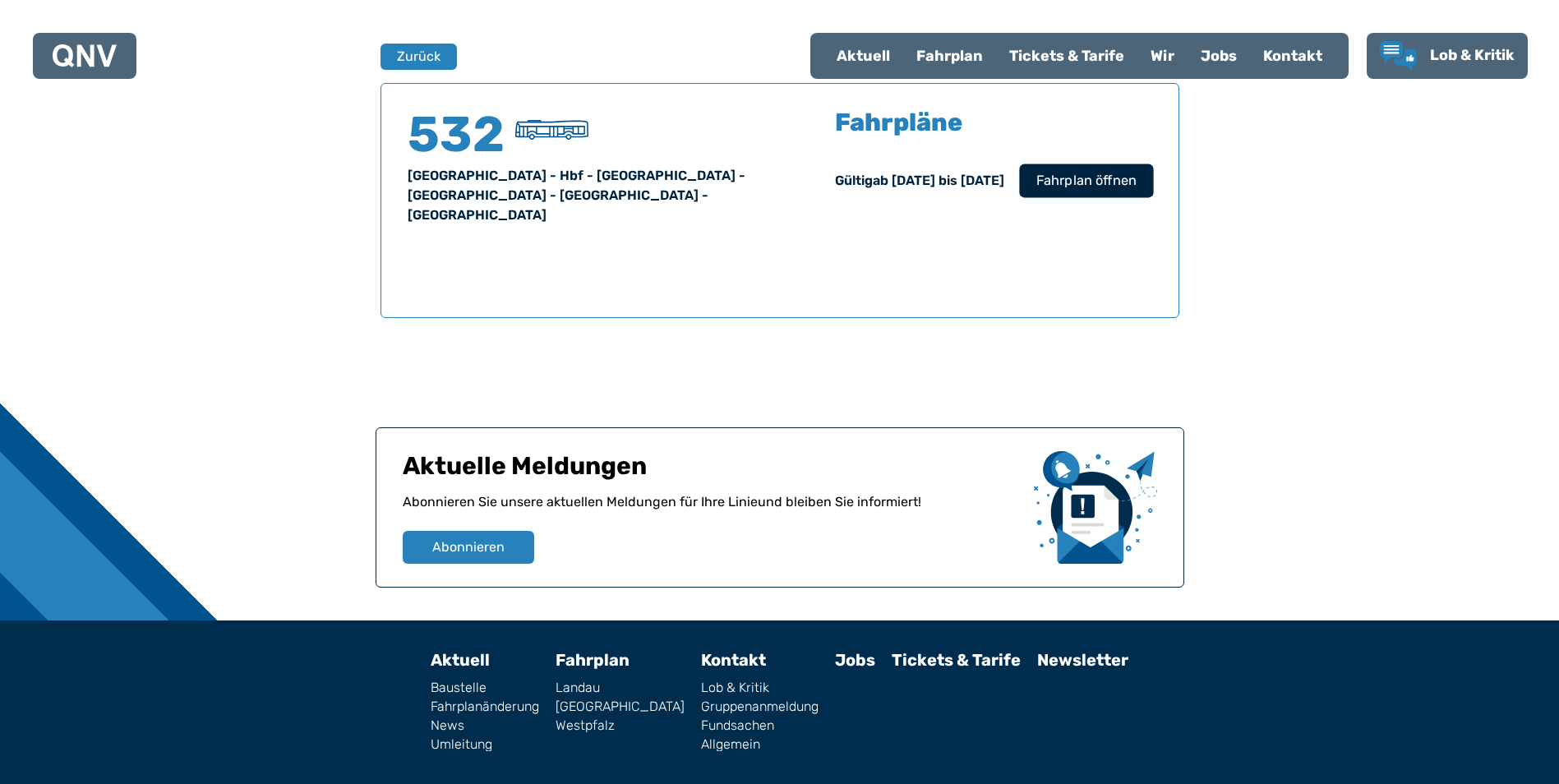
click at [1126, 169] on button "Fahrplan öffnen" at bounding box center [1085, 180] width 134 height 34
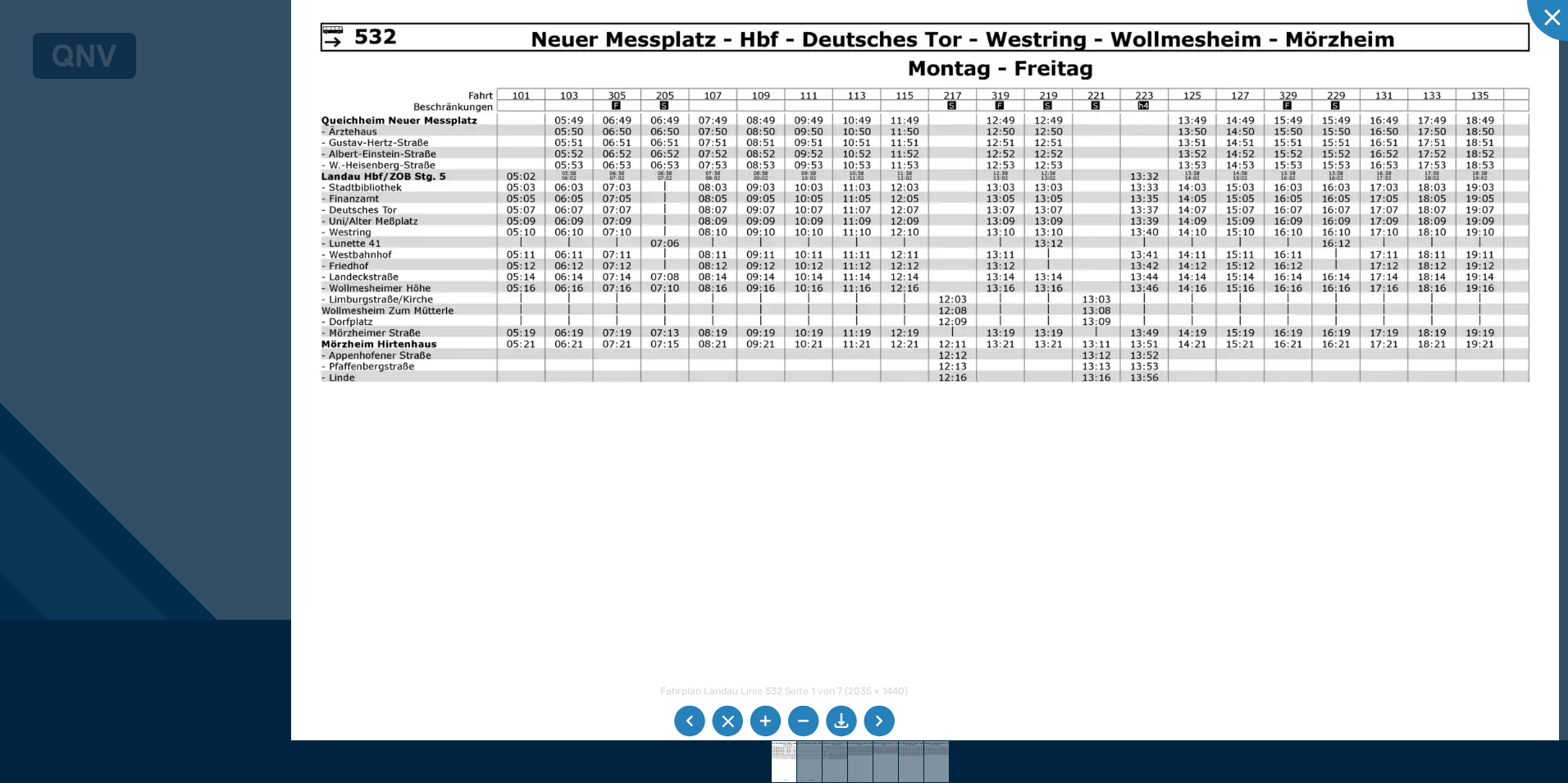
click at [421, 456] on img at bounding box center [925, 442] width 1268 height 897
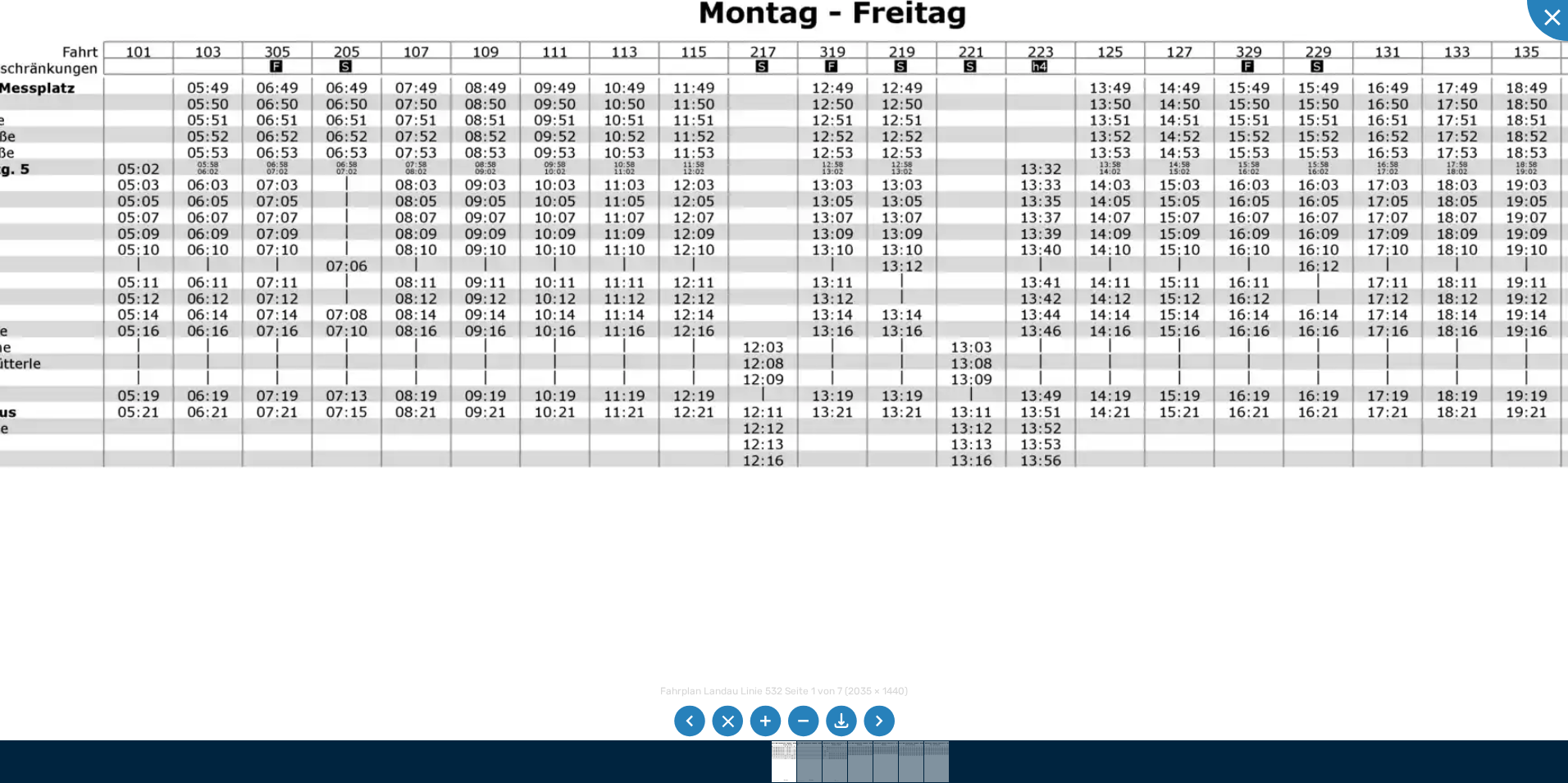
click at [823, 258] on img at bounding box center [724, 553] width 1836 height 1299
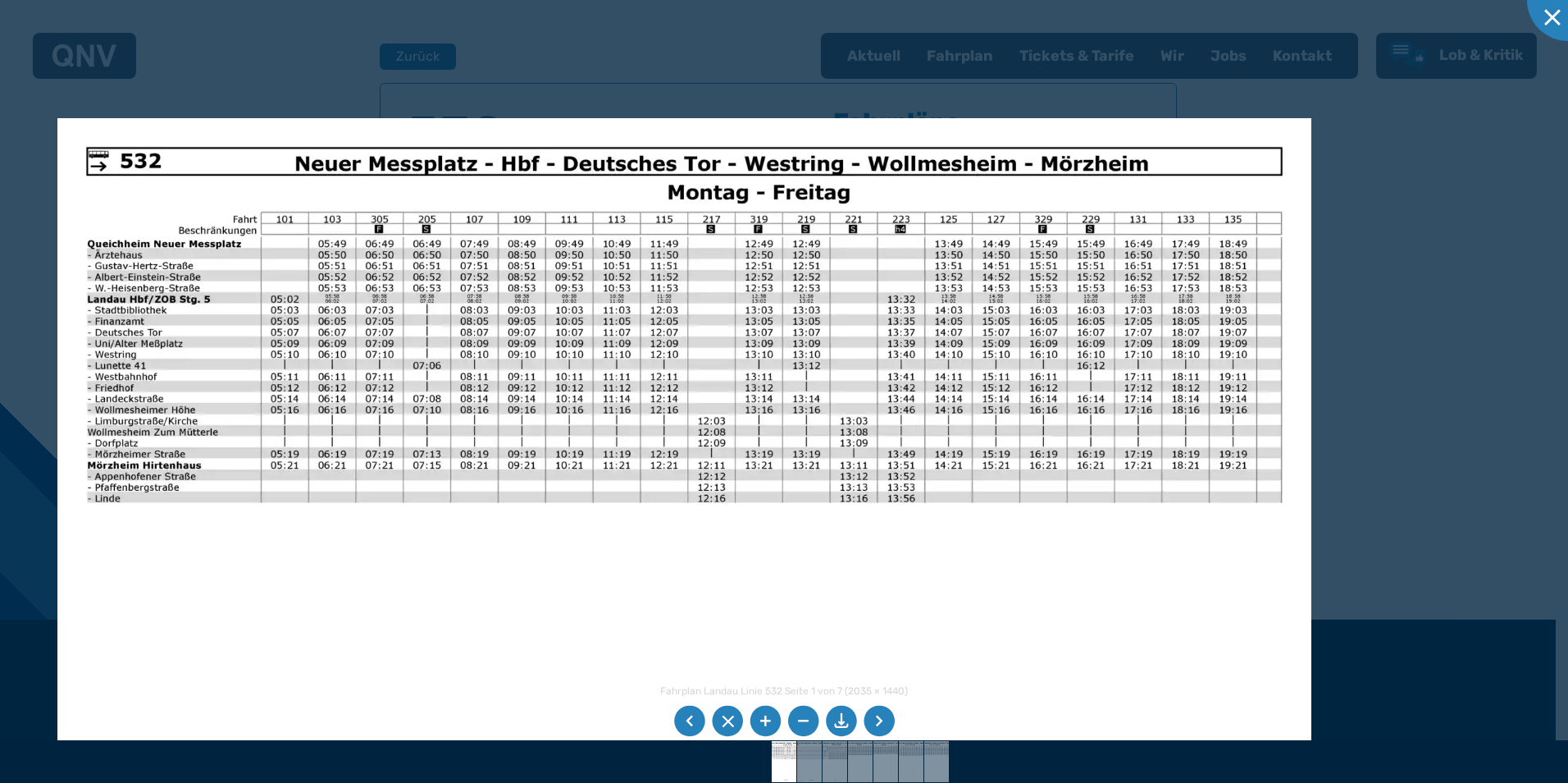
click at [1110, 639] on img at bounding box center [684, 562] width 1254 height 887
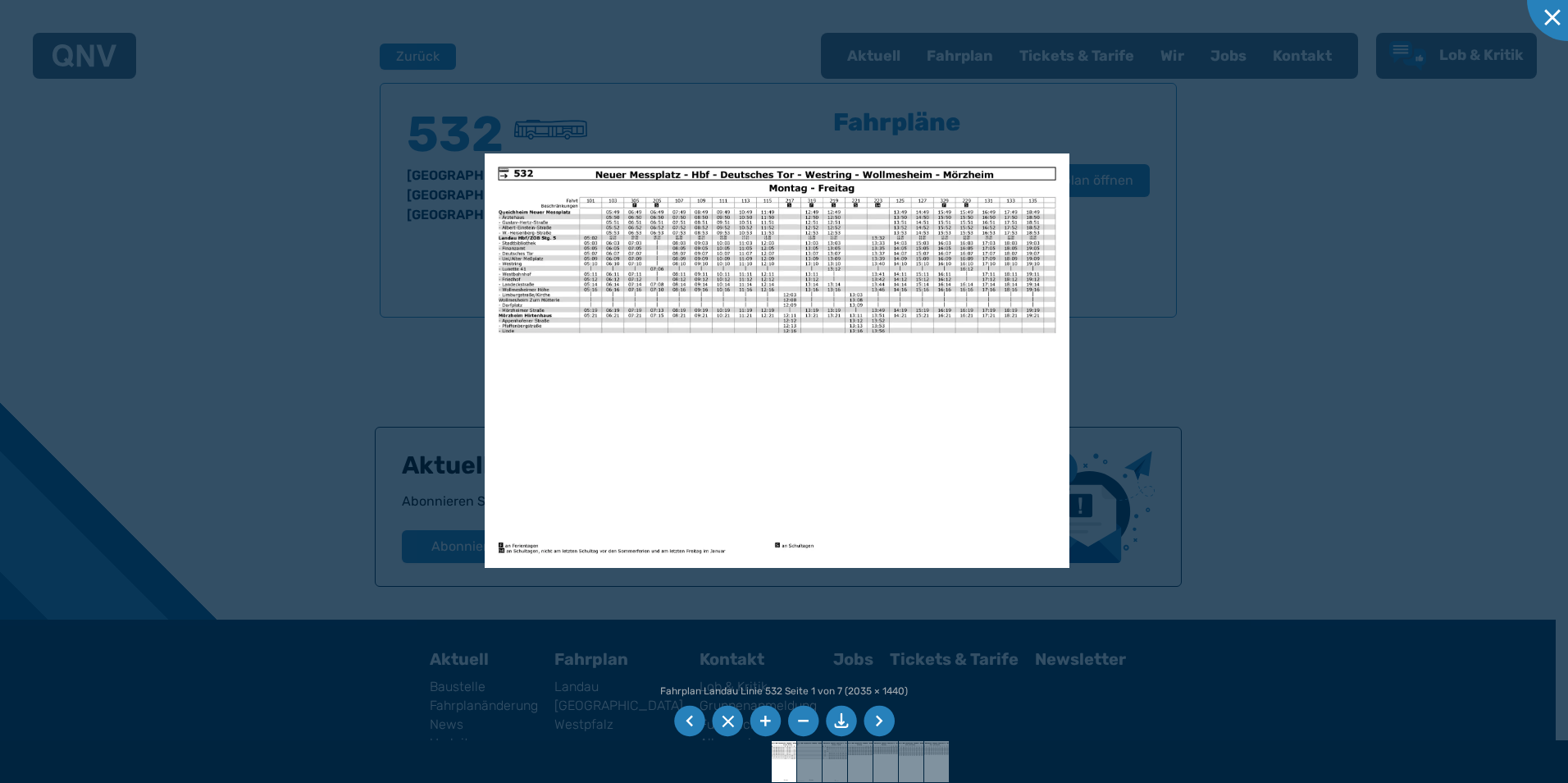
click at [589, 317] on img at bounding box center [776, 360] width 585 height 415
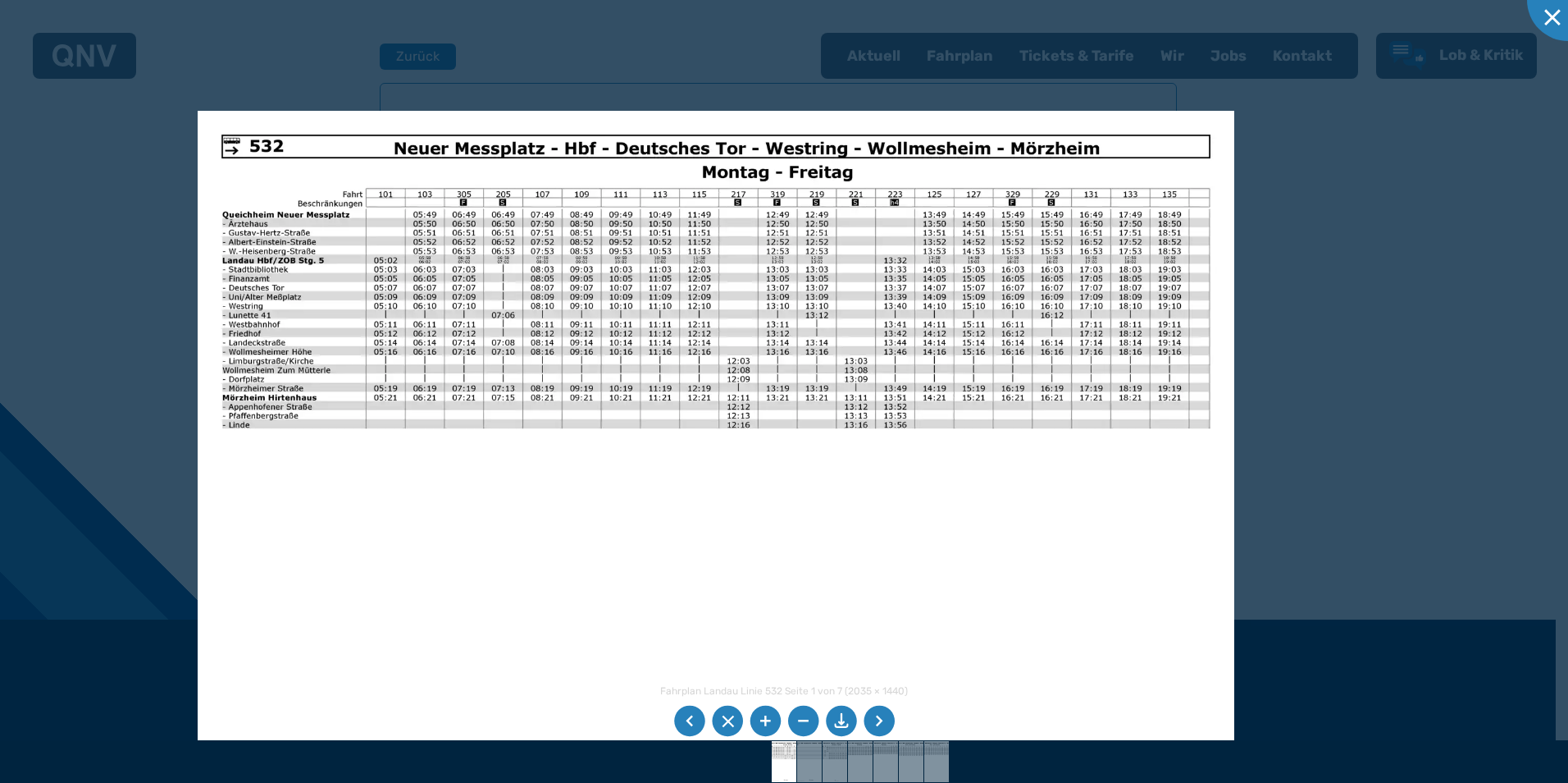
click at [1307, 381] on div at bounding box center [784, 391] width 1568 height 783
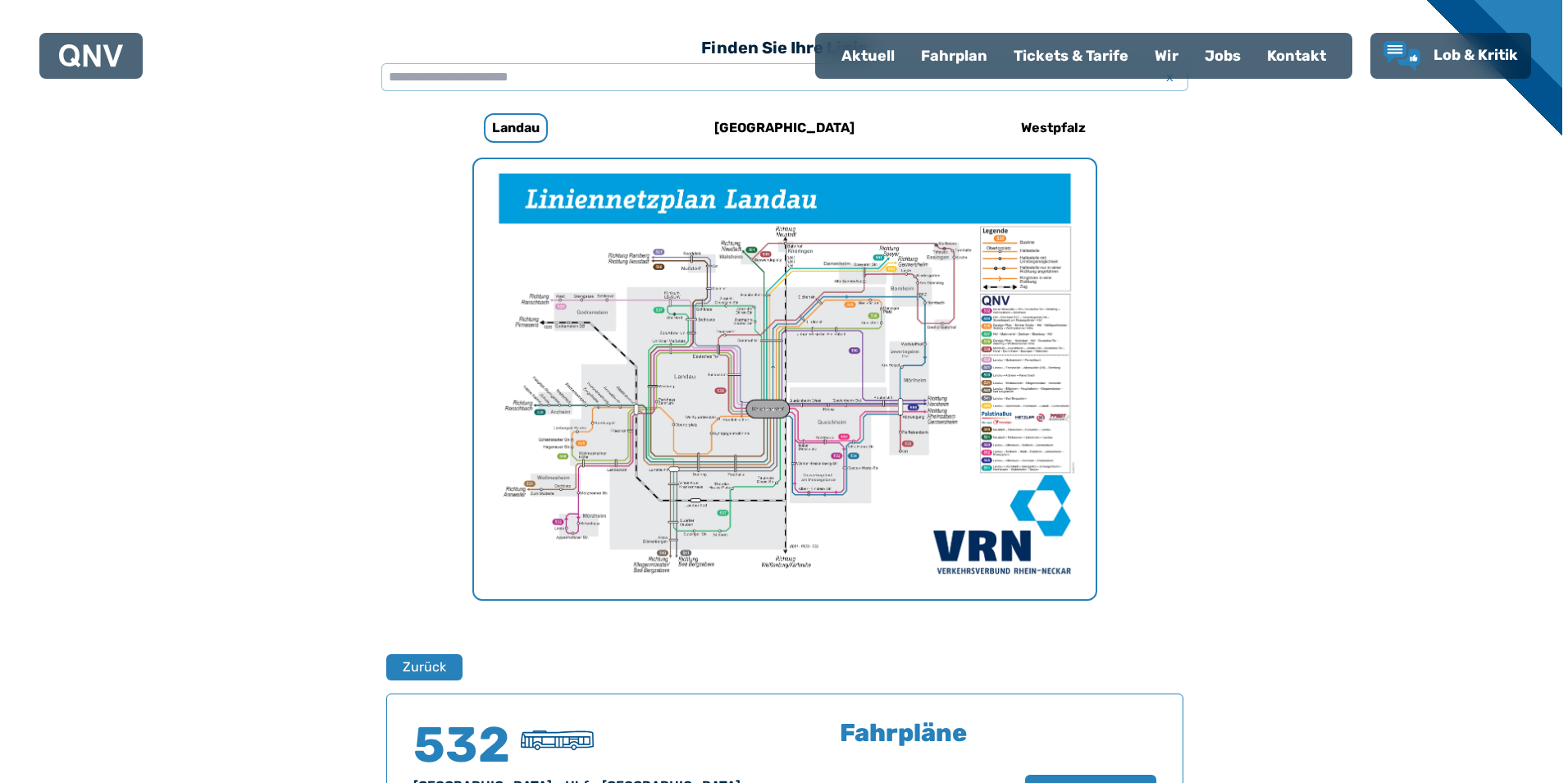
scroll to position [425, 0]
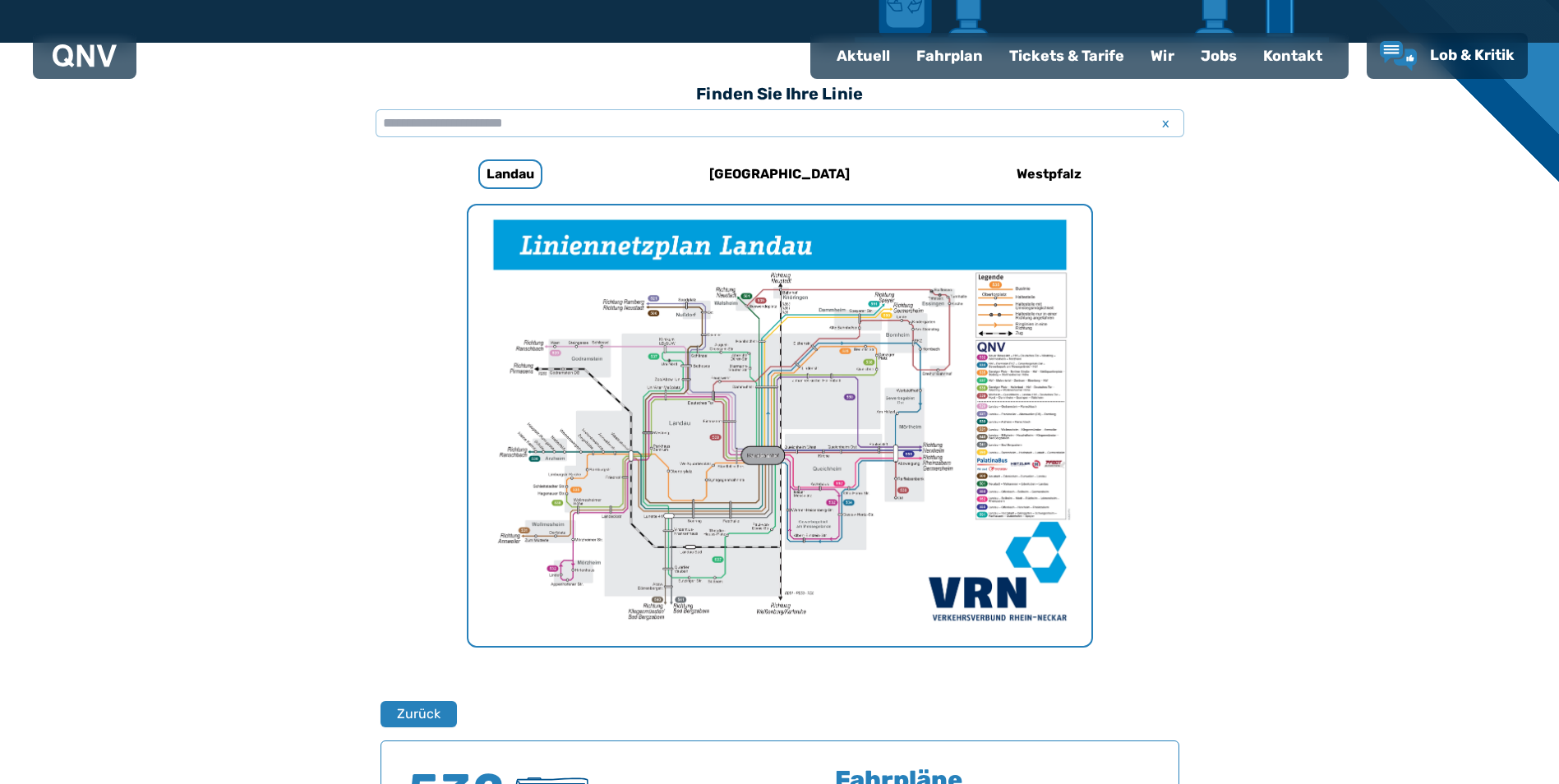
click at [802, 435] on img "1 von 1" at bounding box center [779, 425] width 623 height 441
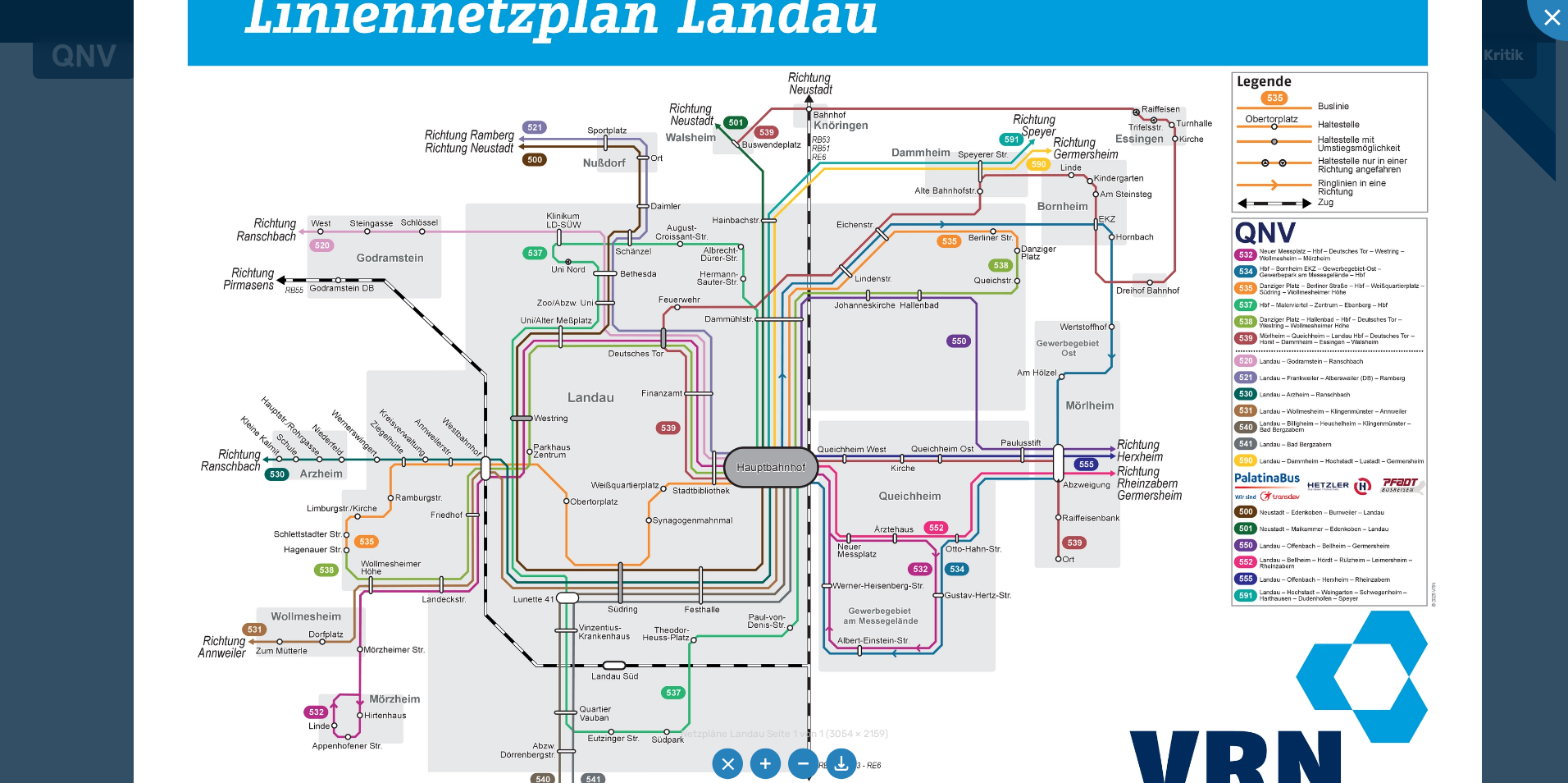
click at [663, 483] on img at bounding box center [807, 403] width 1349 height 954
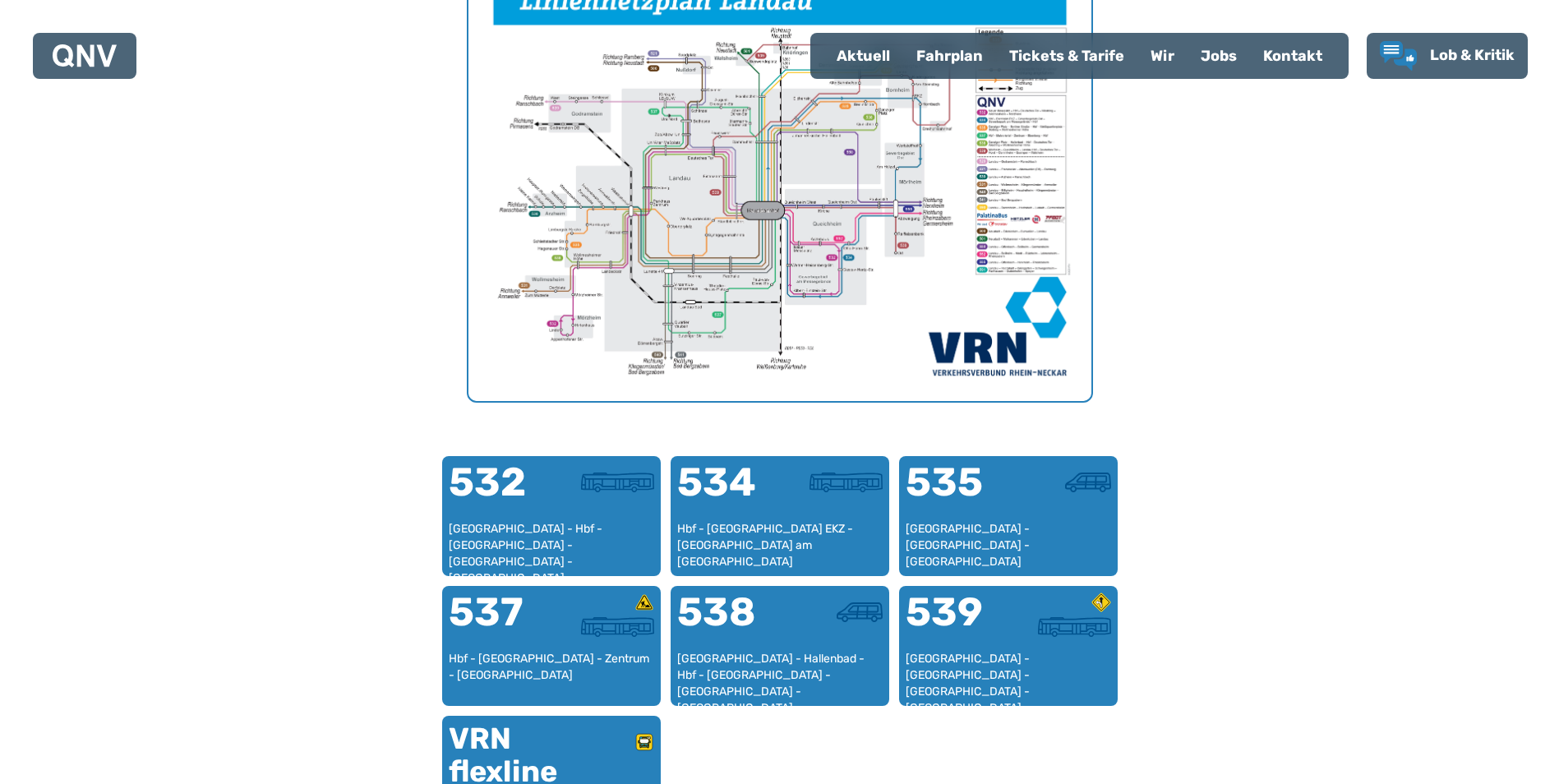
scroll to position [506, 0]
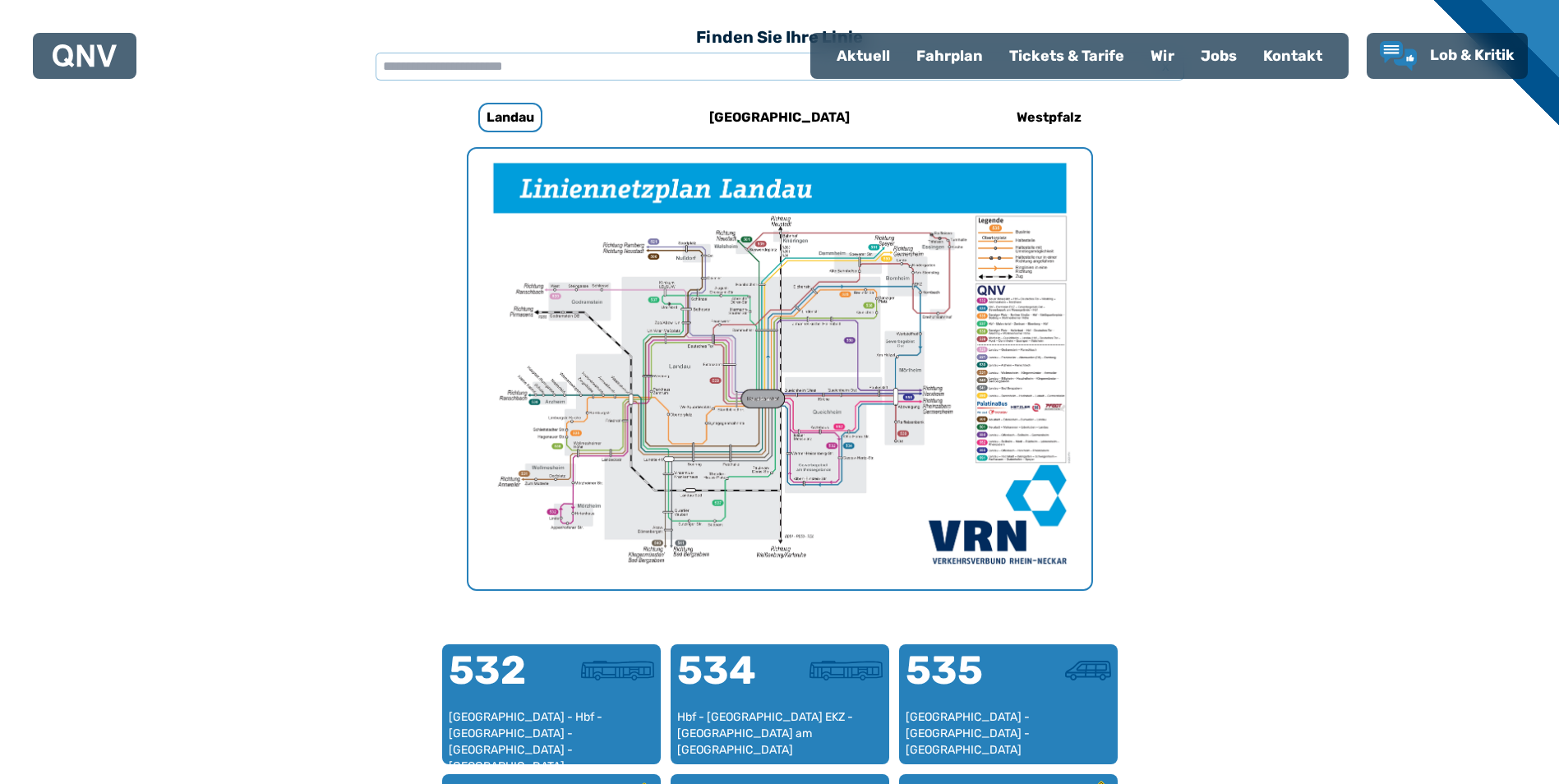
scroll to position [506, 0]
